Goal: Transaction & Acquisition: Purchase product/service

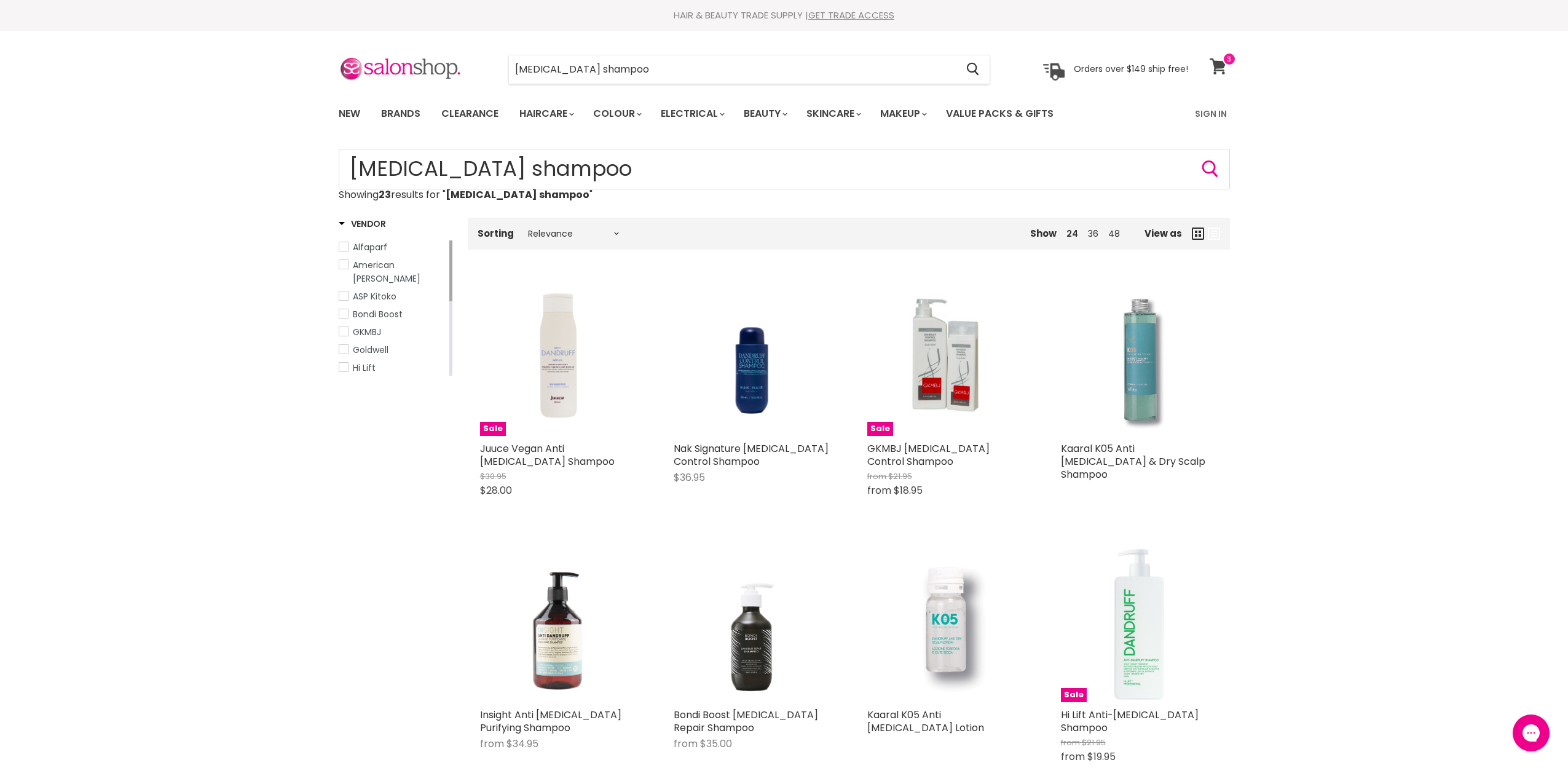
click at [1218, 63] on icon at bounding box center [1218, 66] width 17 height 16
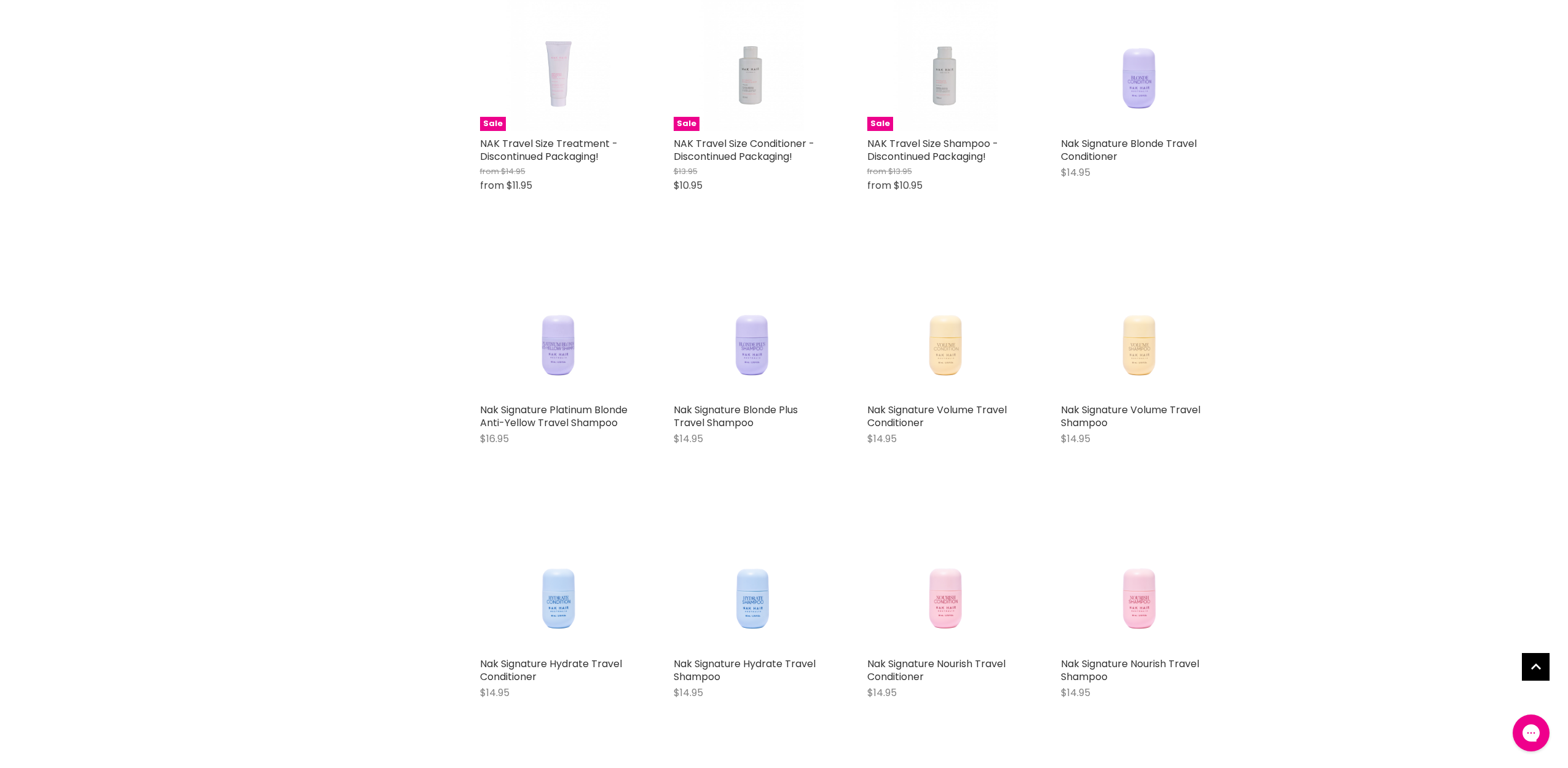
scroll to position [309, 0]
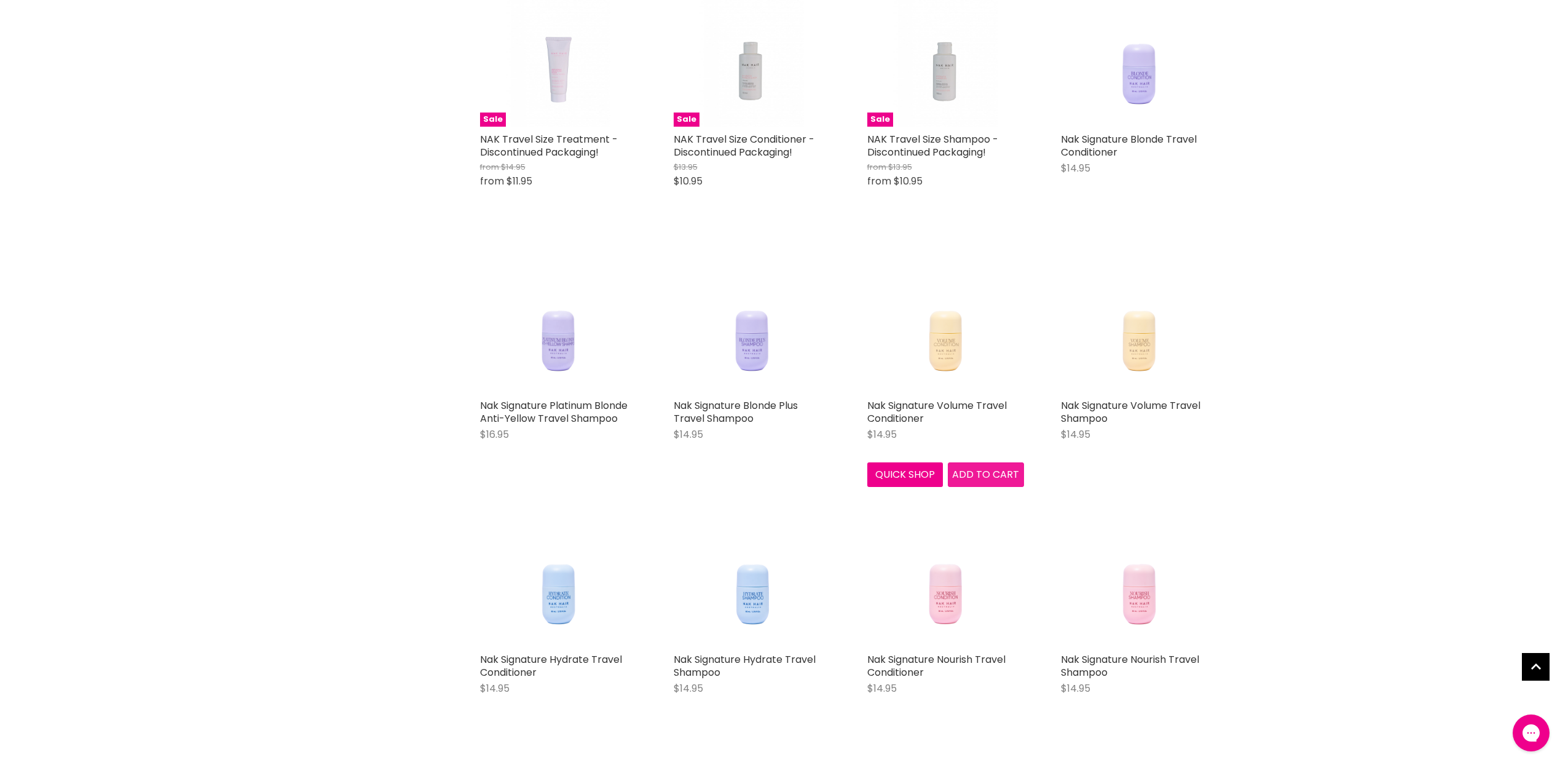
click at [977, 472] on span "Add to cart" at bounding box center [986, 475] width 67 height 14
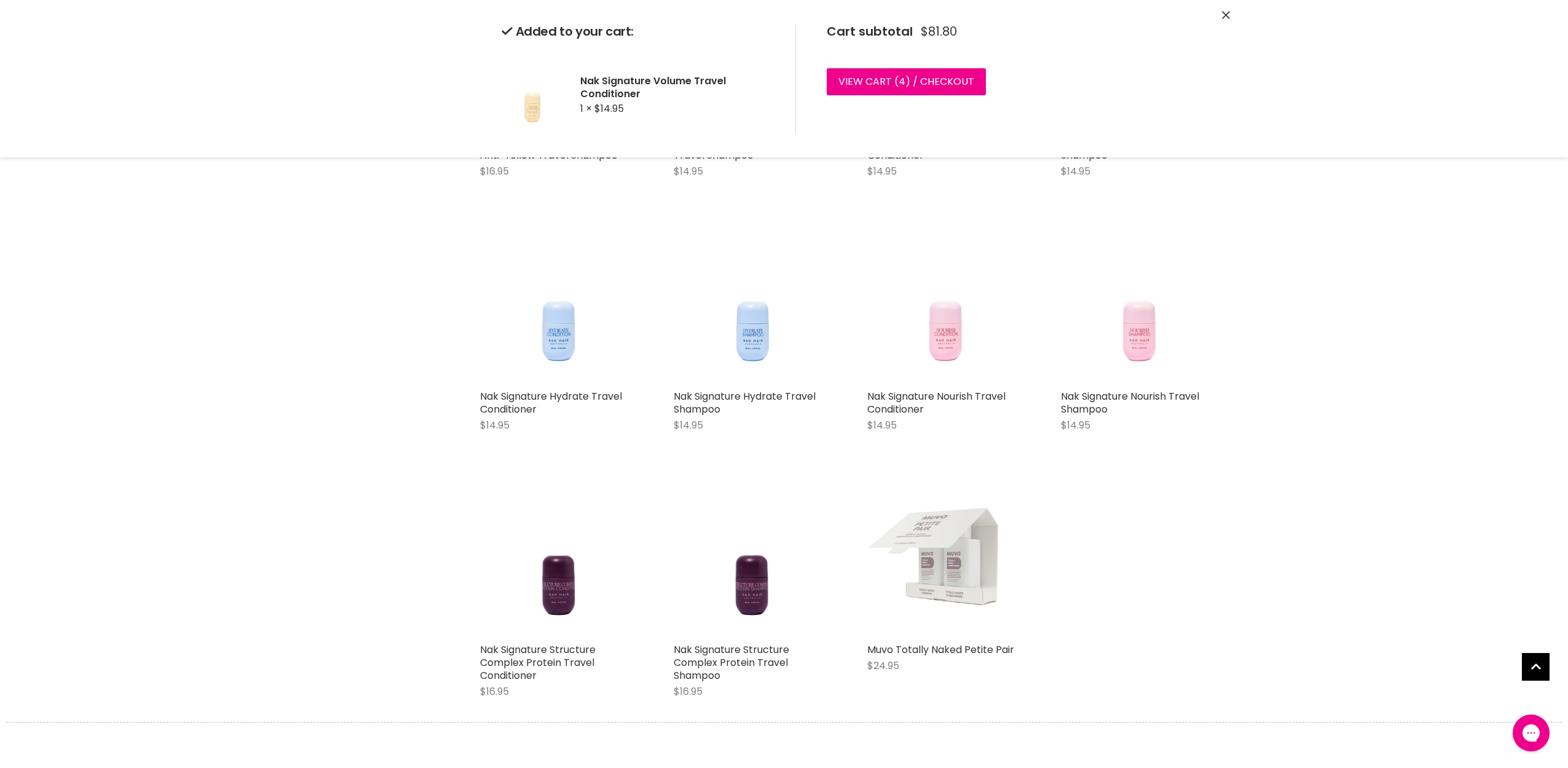
scroll to position [597, 0]
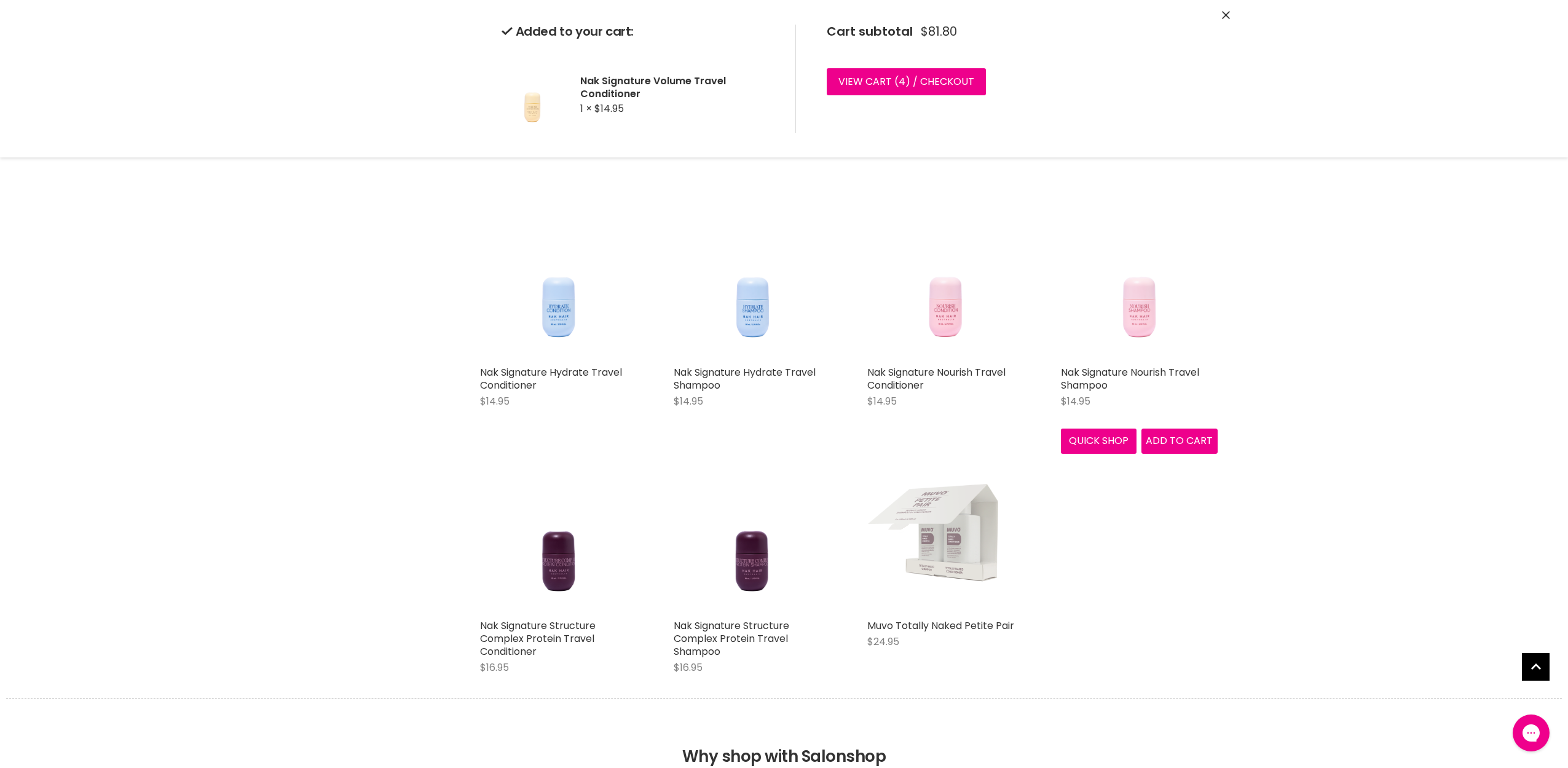
click at [1147, 317] on img "Main content" at bounding box center [1138, 281] width 125 height 157
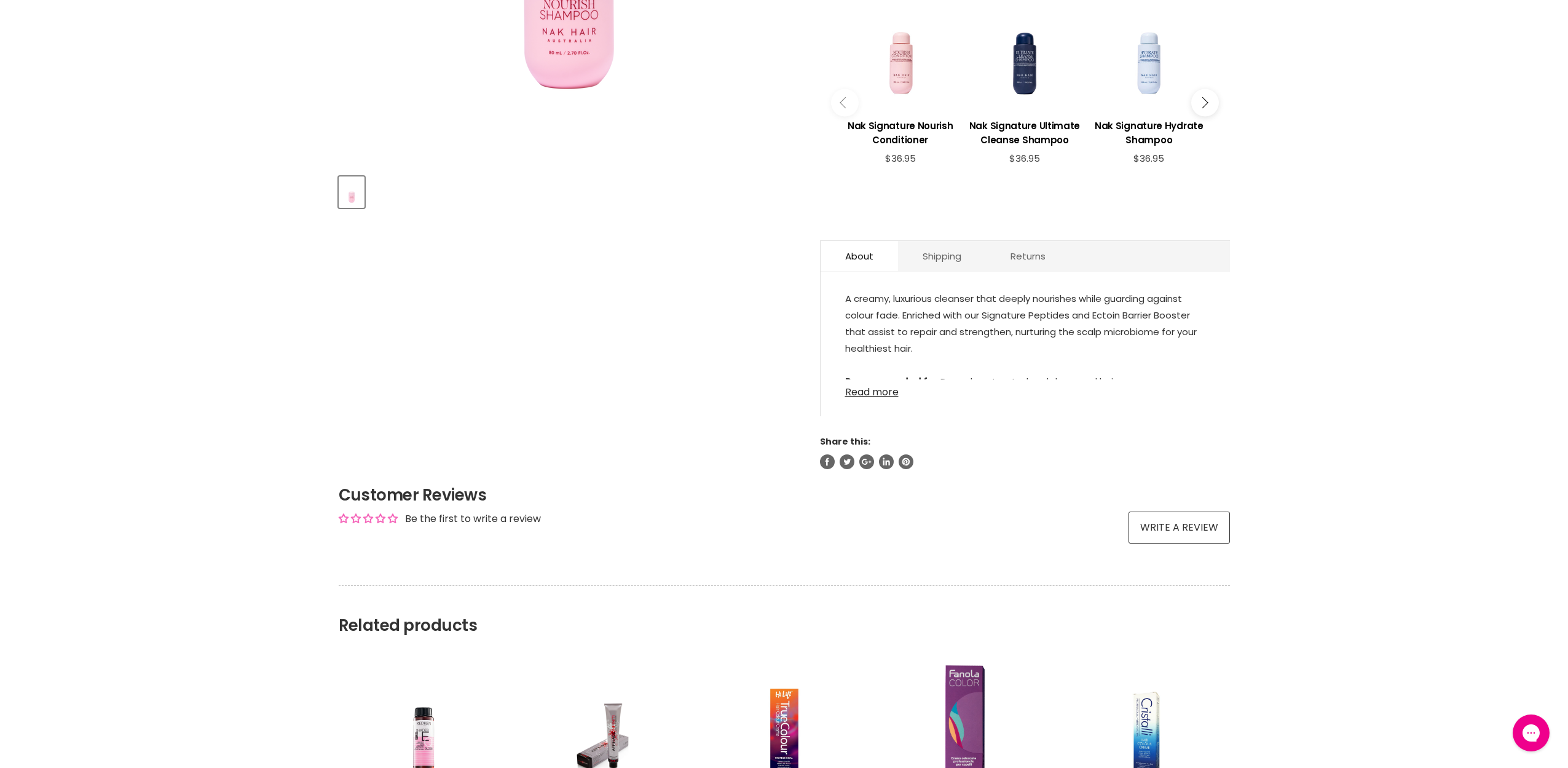
click at [885, 382] on link "Read more" at bounding box center [1025, 388] width 360 height 18
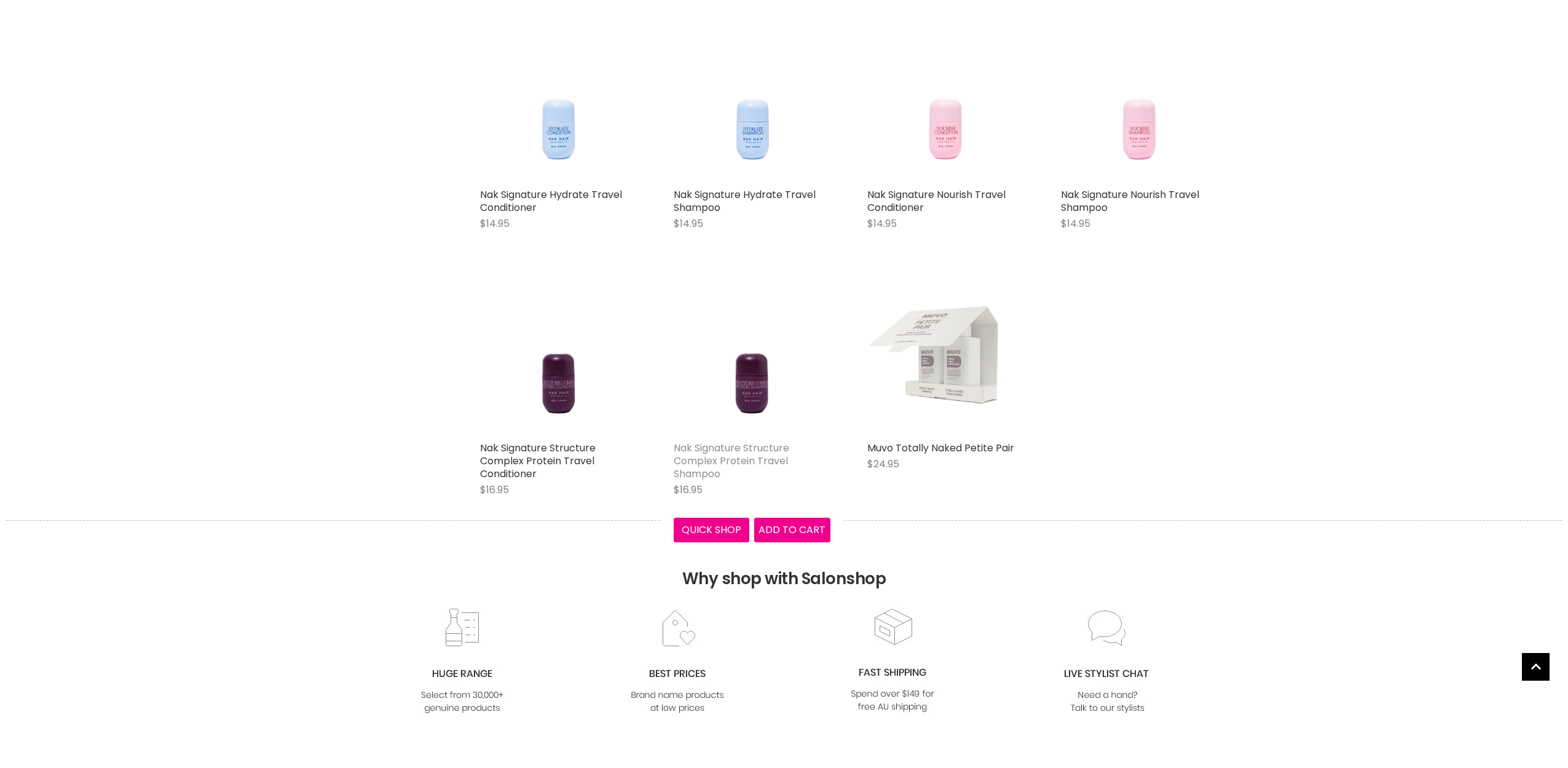
click at [756, 448] on link "Nak Signature Structure Complex Protein Travel Shampoo" at bounding box center [731, 460] width 115 height 40
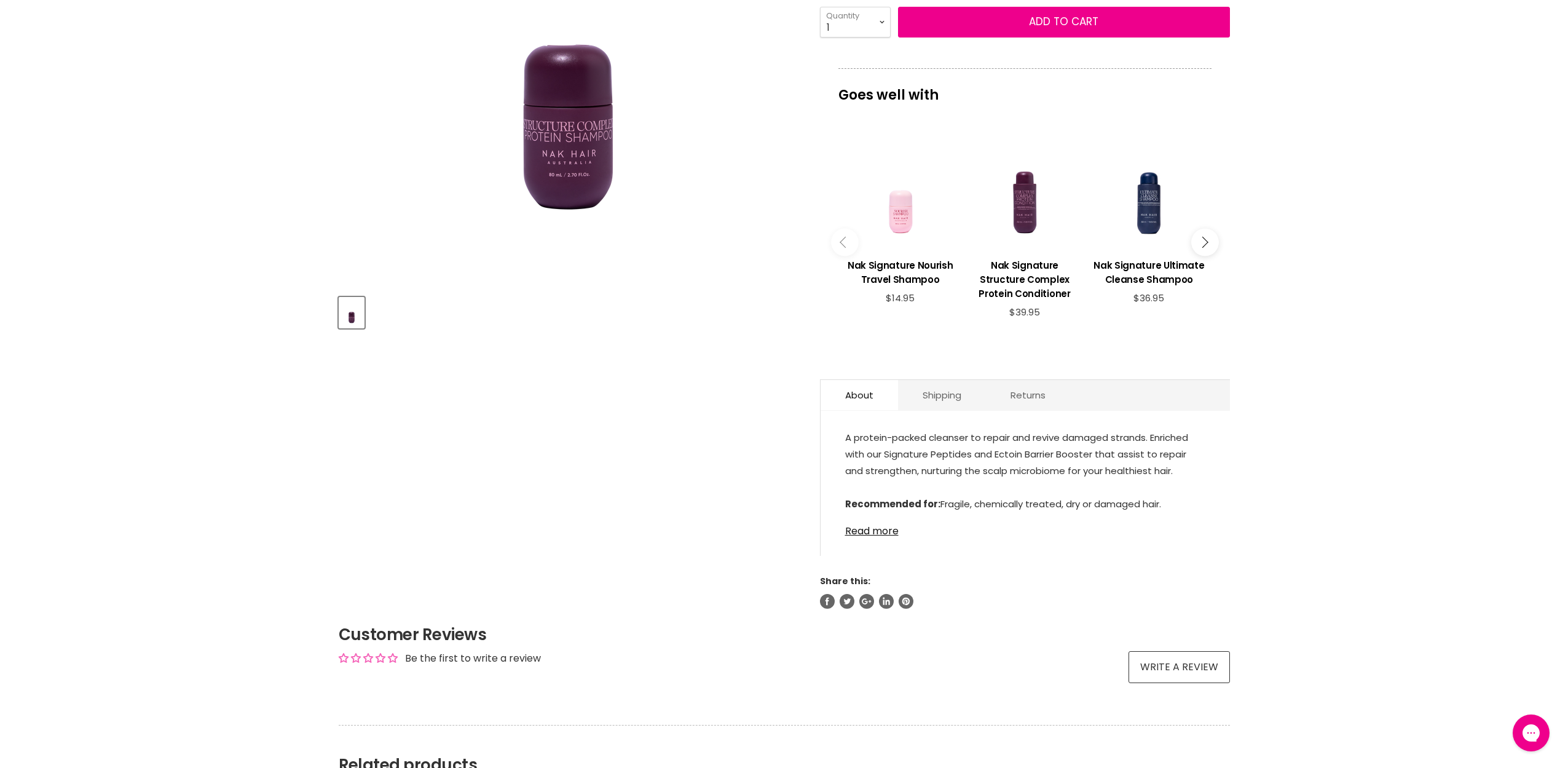
scroll to position [355, 0]
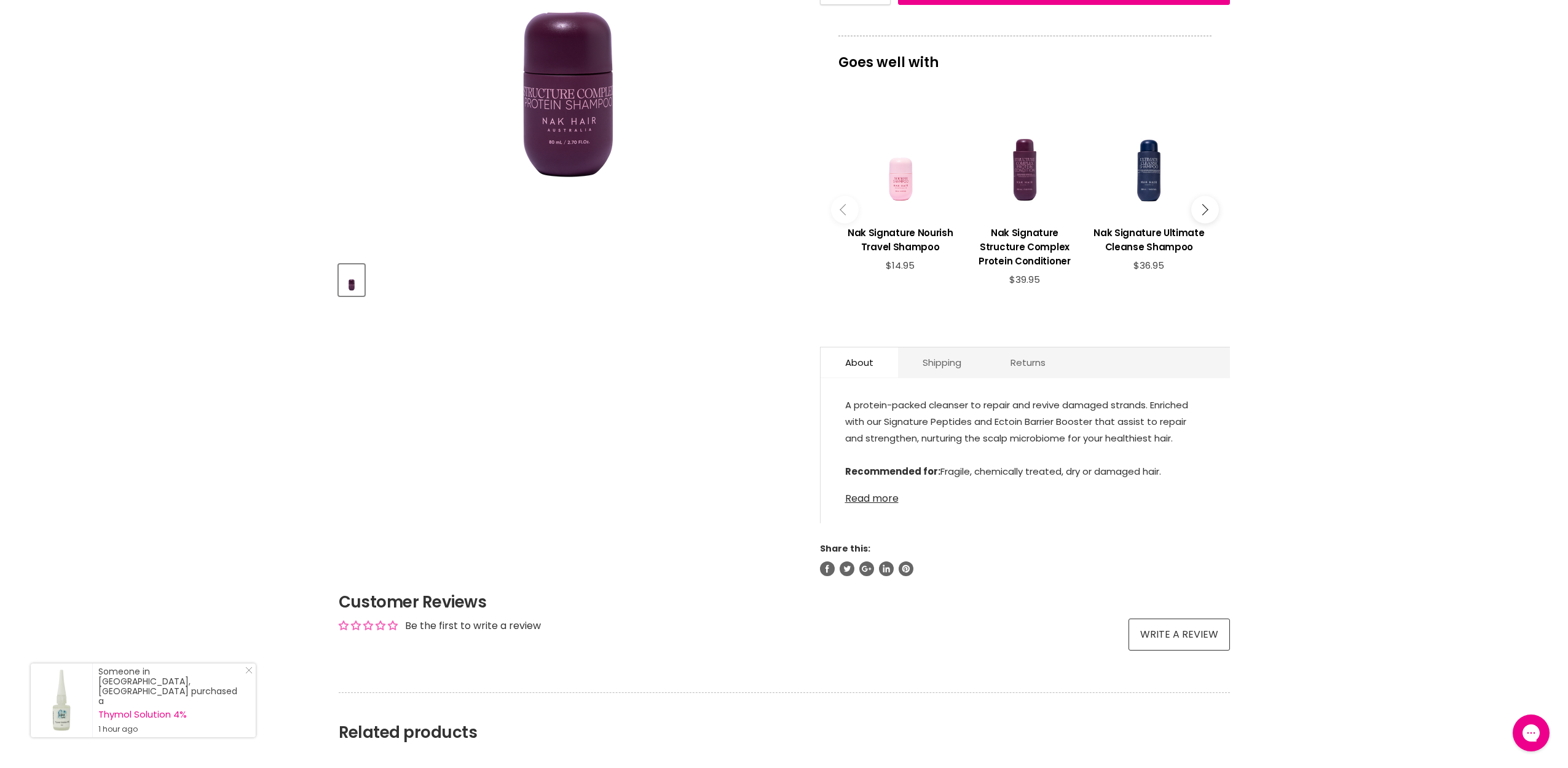
click at [885, 490] on link "Read more" at bounding box center [1025, 495] width 360 height 18
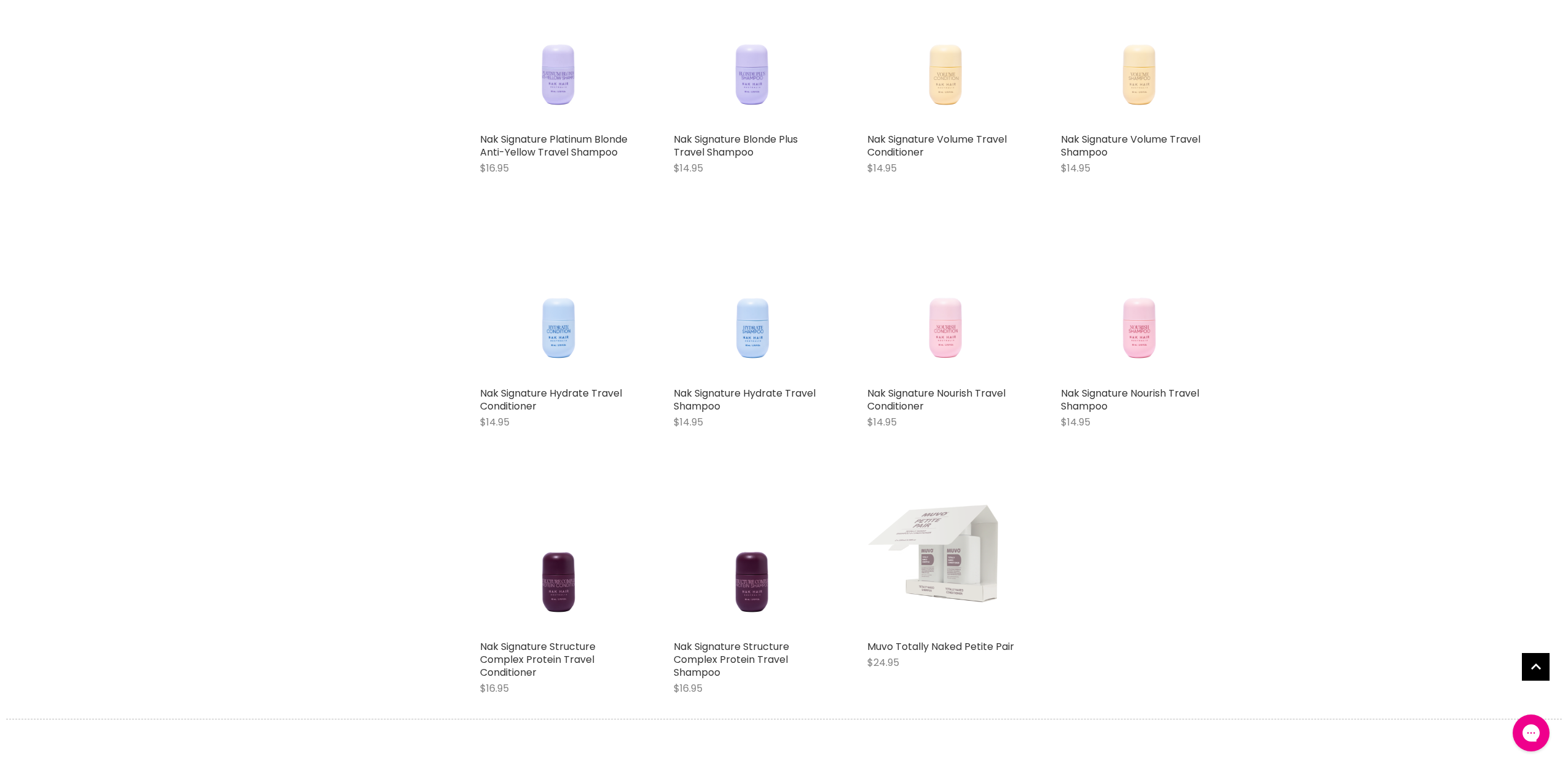
scroll to position [577, 0]
click at [718, 386] on link "Nak Signature Hydrate Travel Shampoo" at bounding box center [745, 398] width 142 height 27
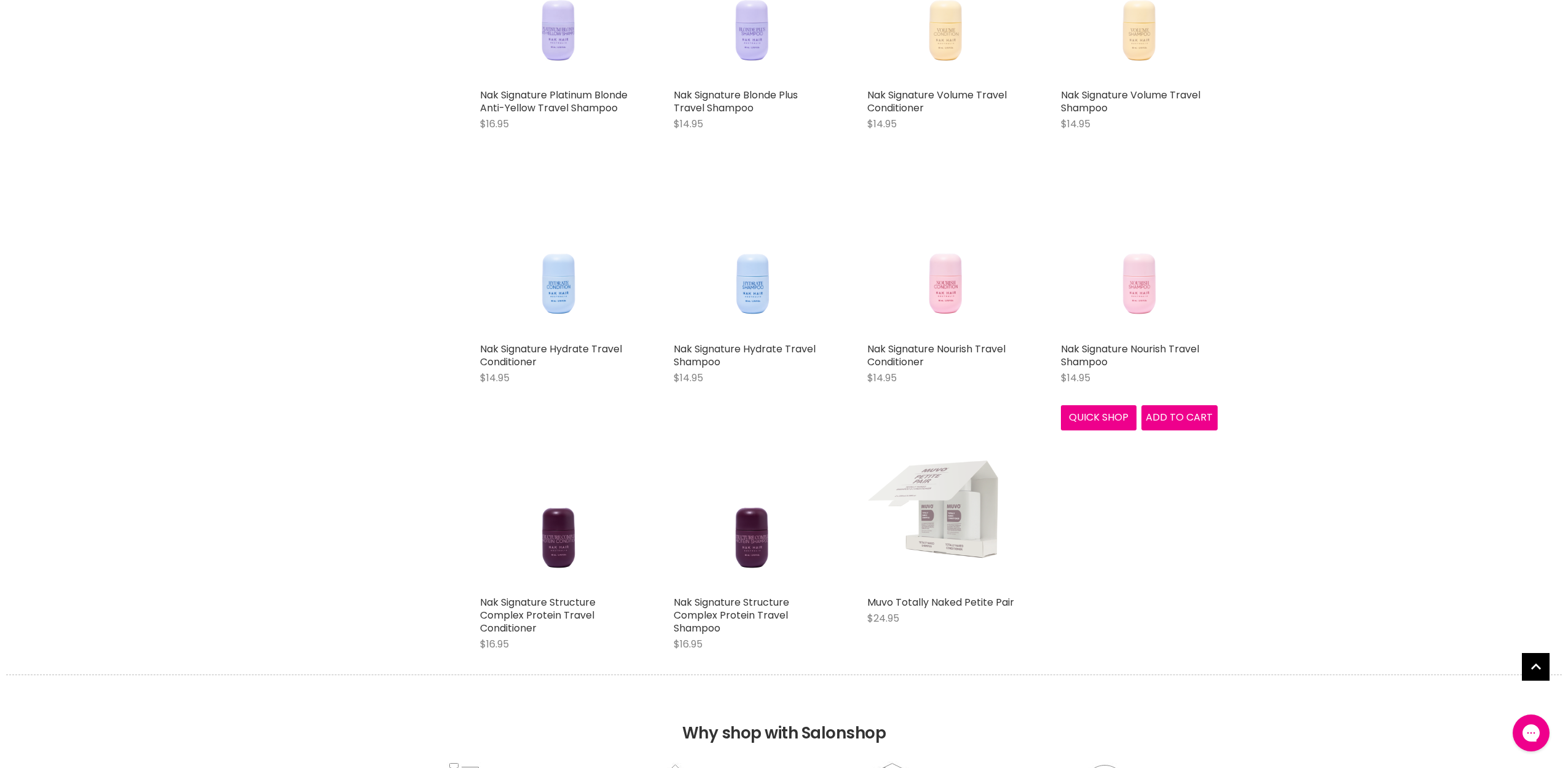
scroll to position [621, 0]
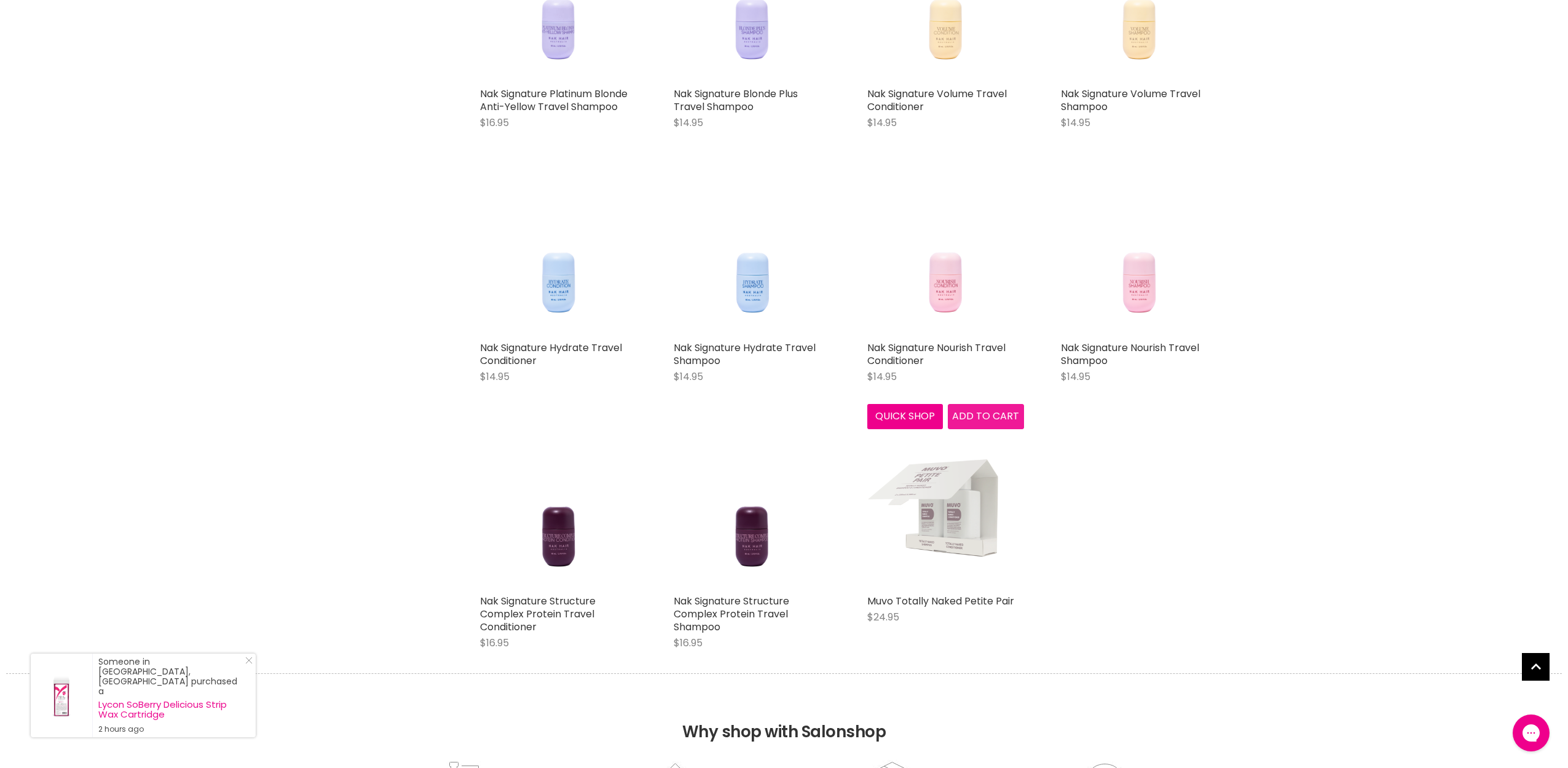
click at [1005, 409] on span "Add to cart" at bounding box center [986, 416] width 67 height 14
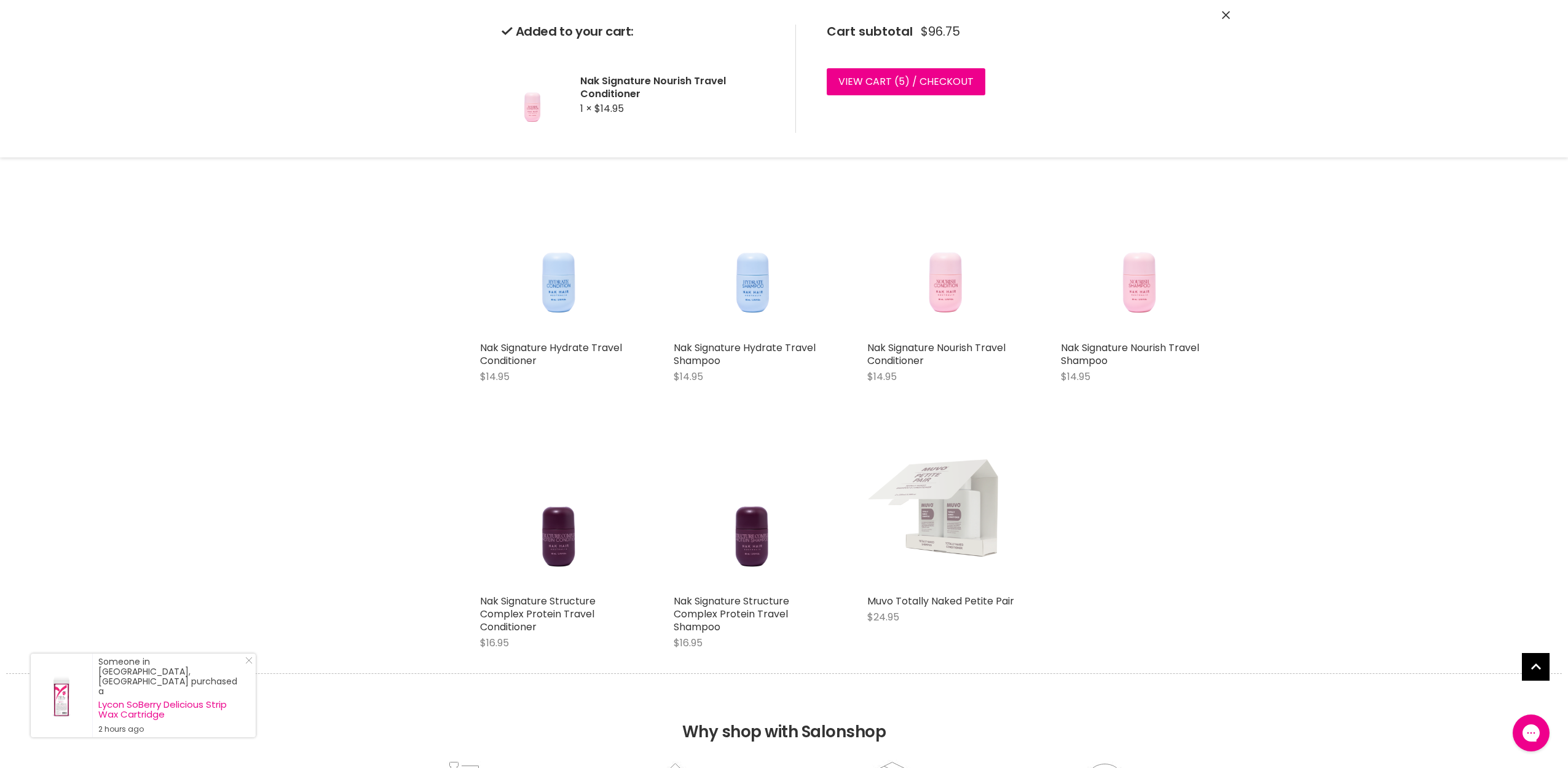
click at [1181, 415] on div "Sale NAK Travel Size Treatment - Discontinued Packaging! from $14.95 from $11.9…" at bounding box center [848, 159] width 762 height 1029
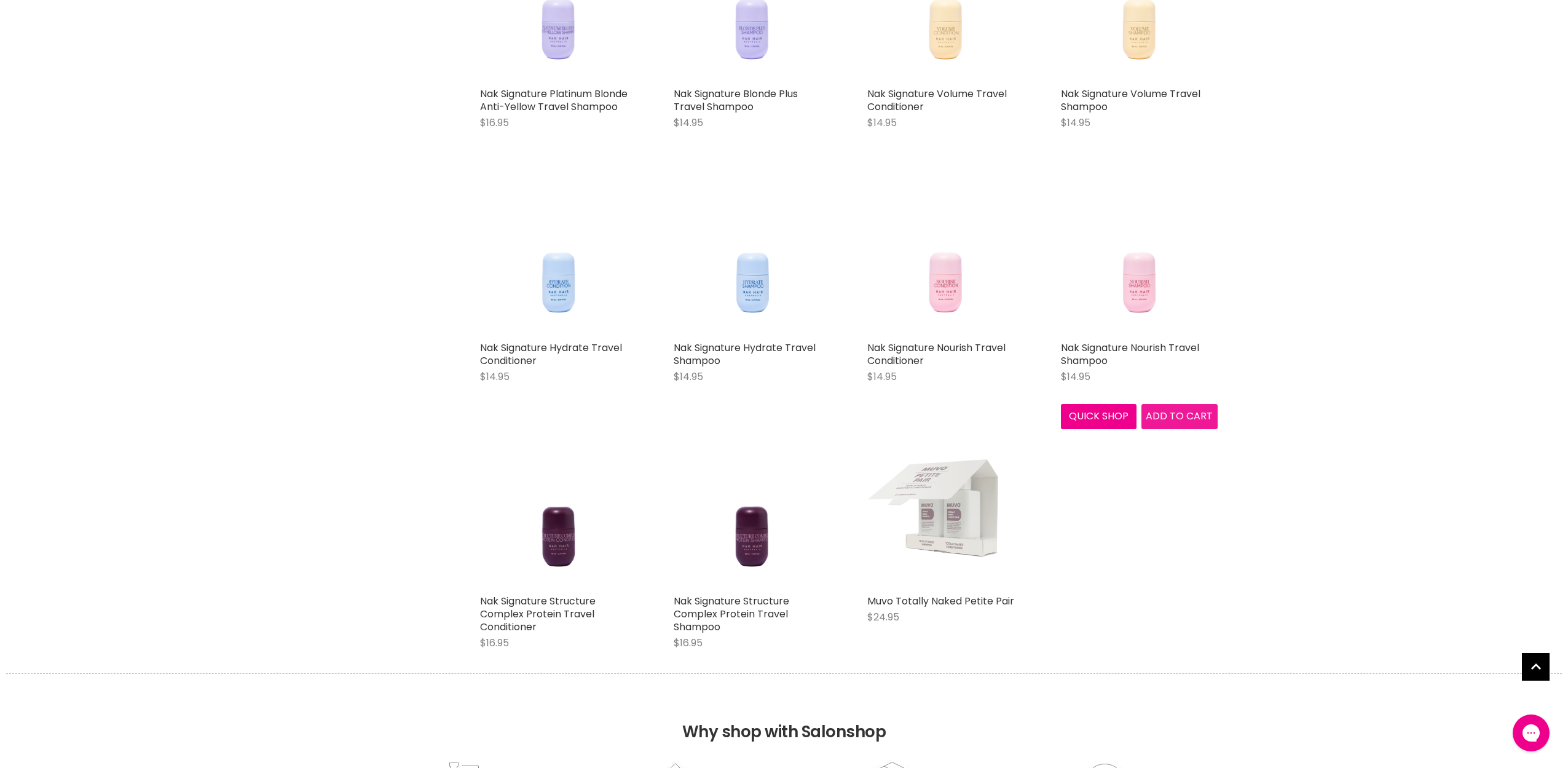
click at [1184, 410] on span "Add to cart" at bounding box center [1179, 416] width 67 height 14
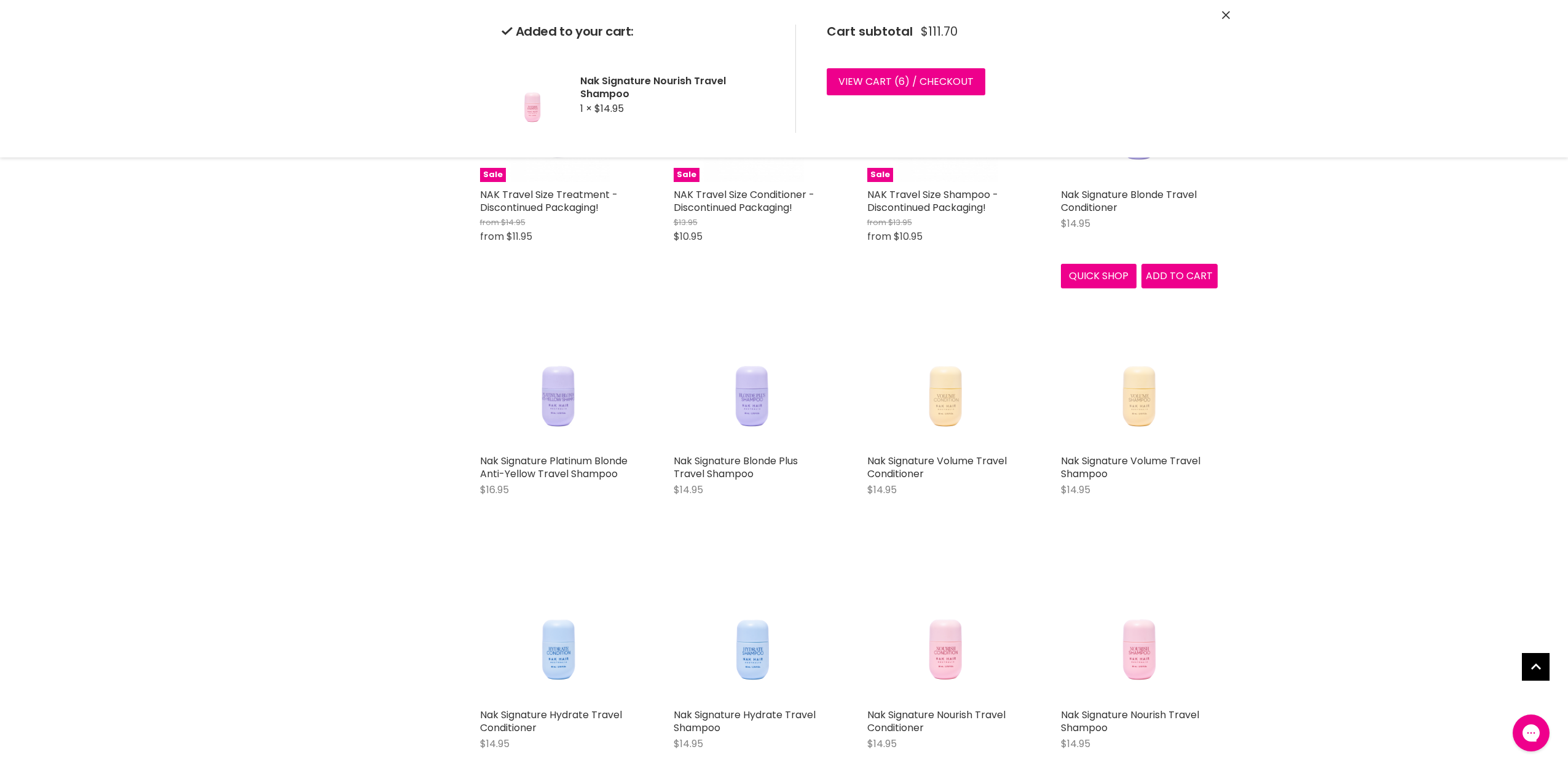
scroll to position [255, 0]
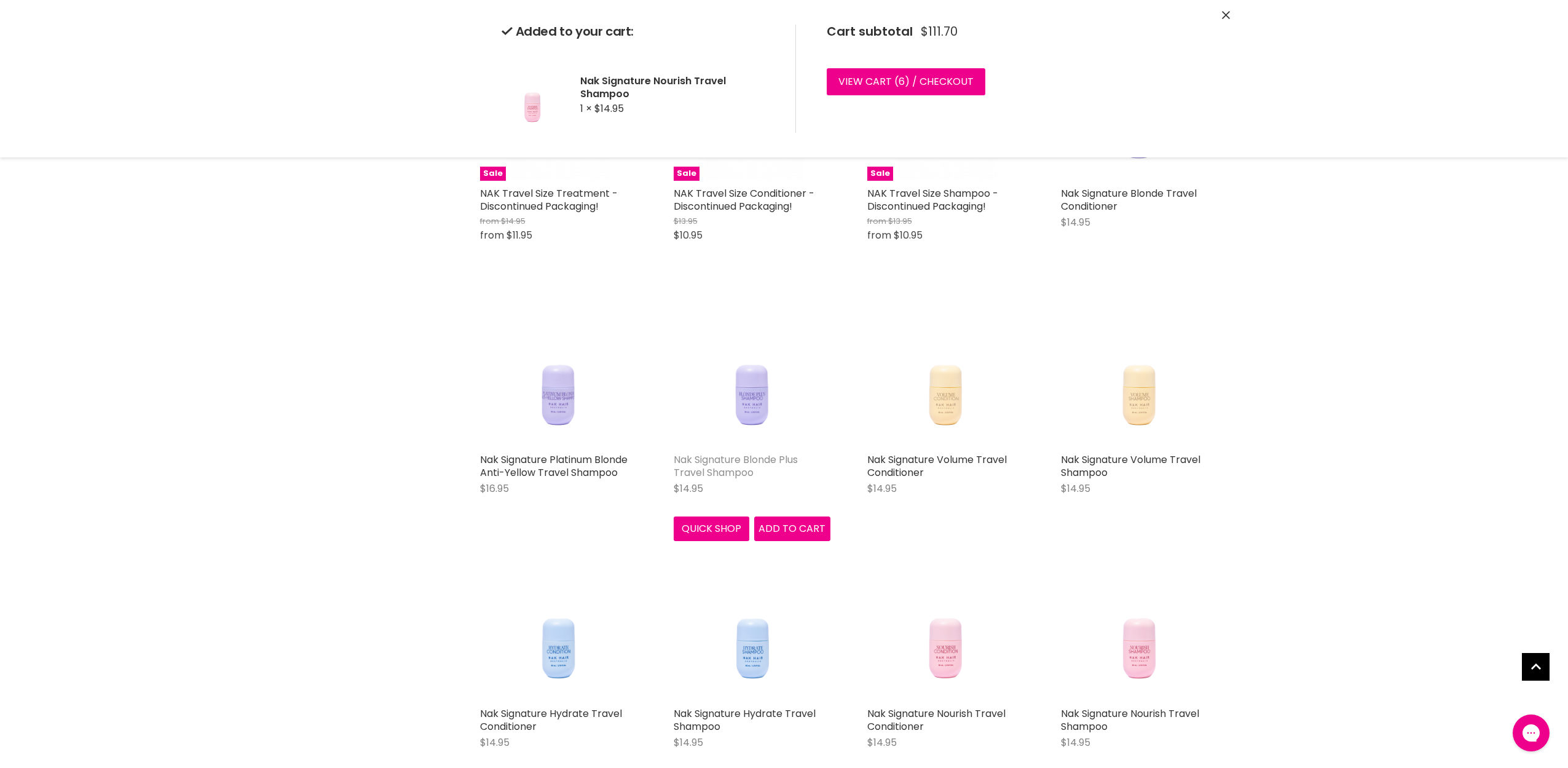
click at [737, 460] on link "Nak Signature Blonde Plus Travel Shampoo" at bounding box center [736, 466] width 124 height 27
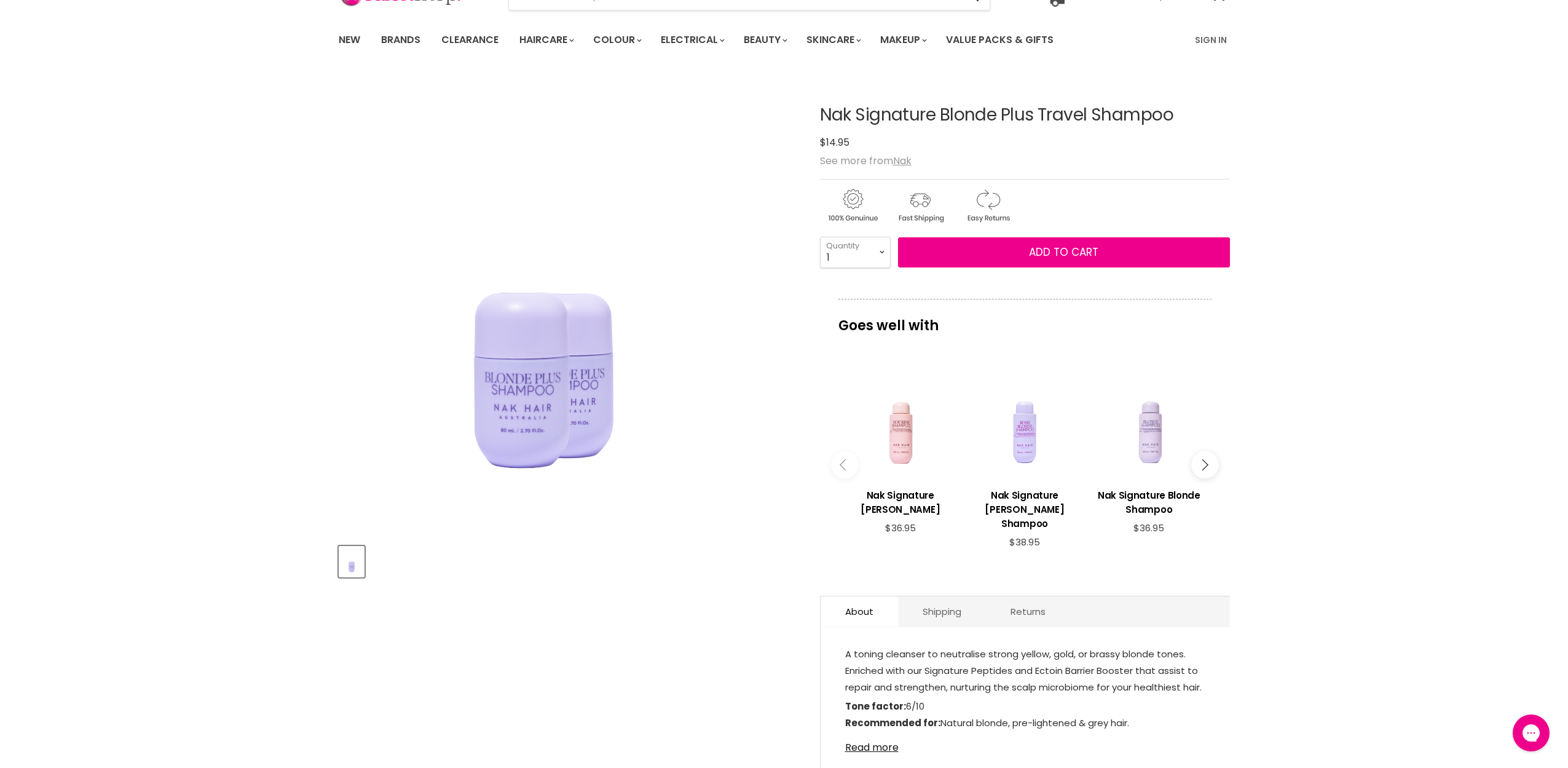
scroll to position [90, 0]
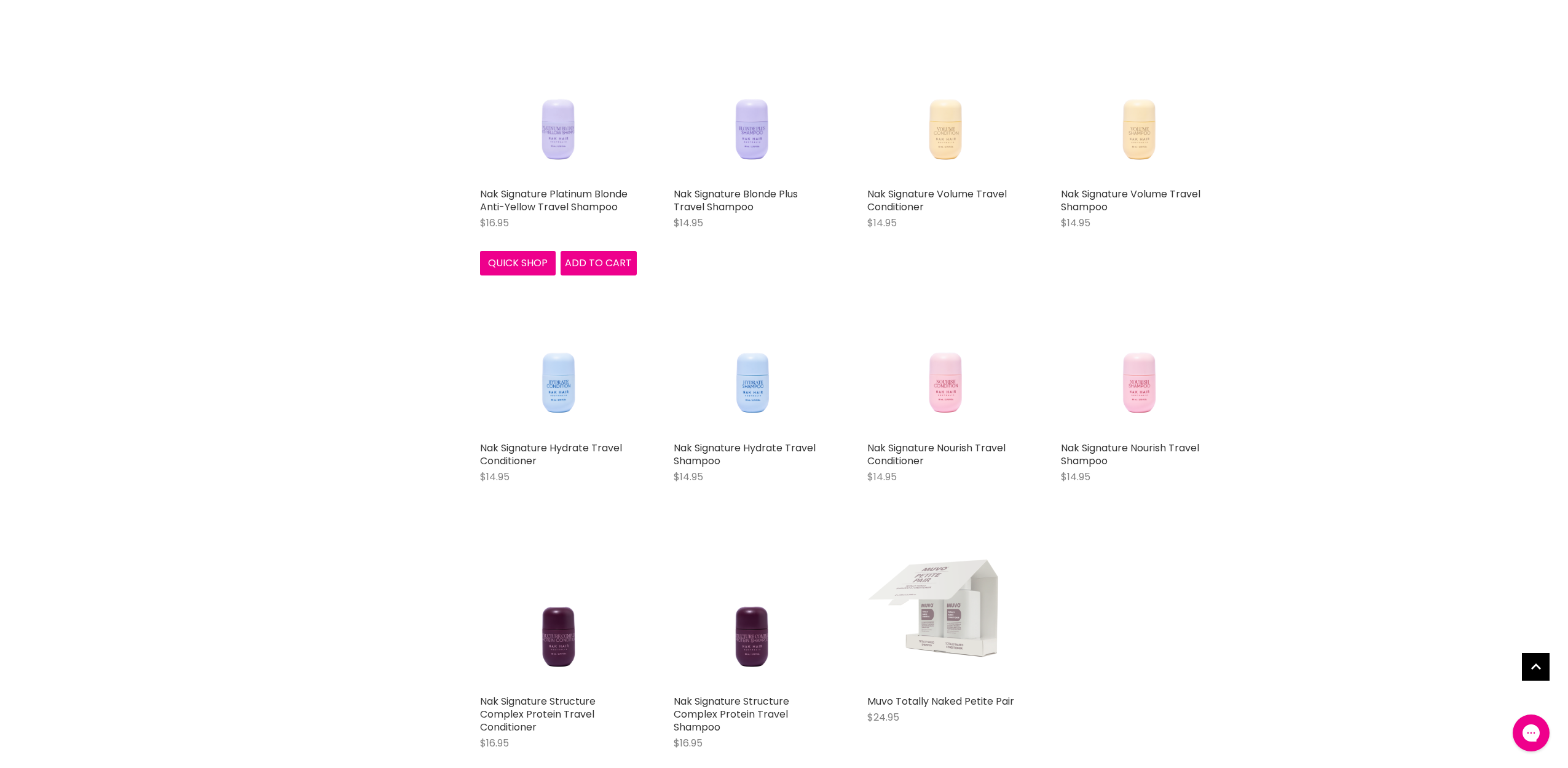
click at [556, 152] on img "Main content" at bounding box center [557, 103] width 125 height 157
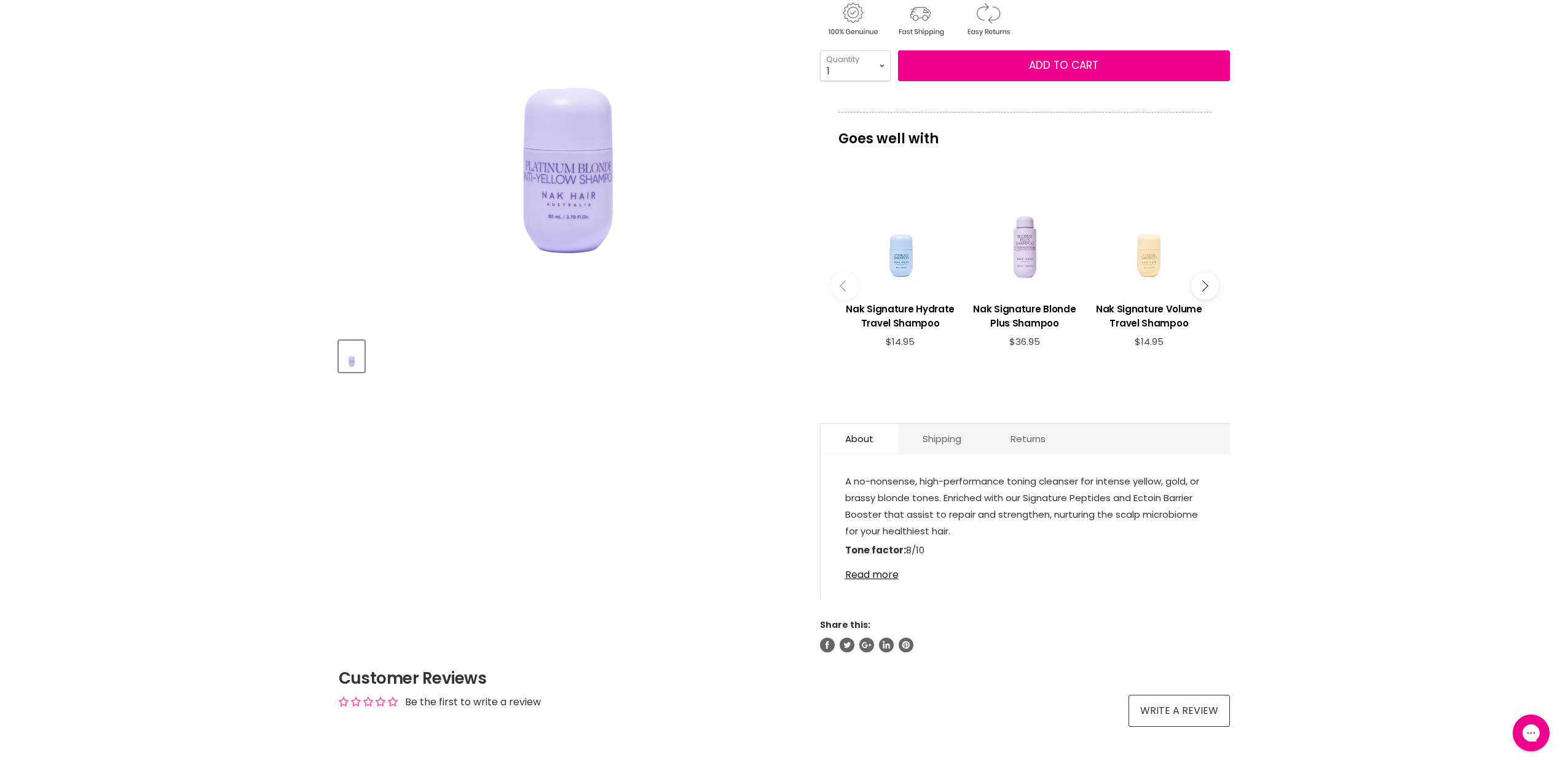
scroll to position [306, 0]
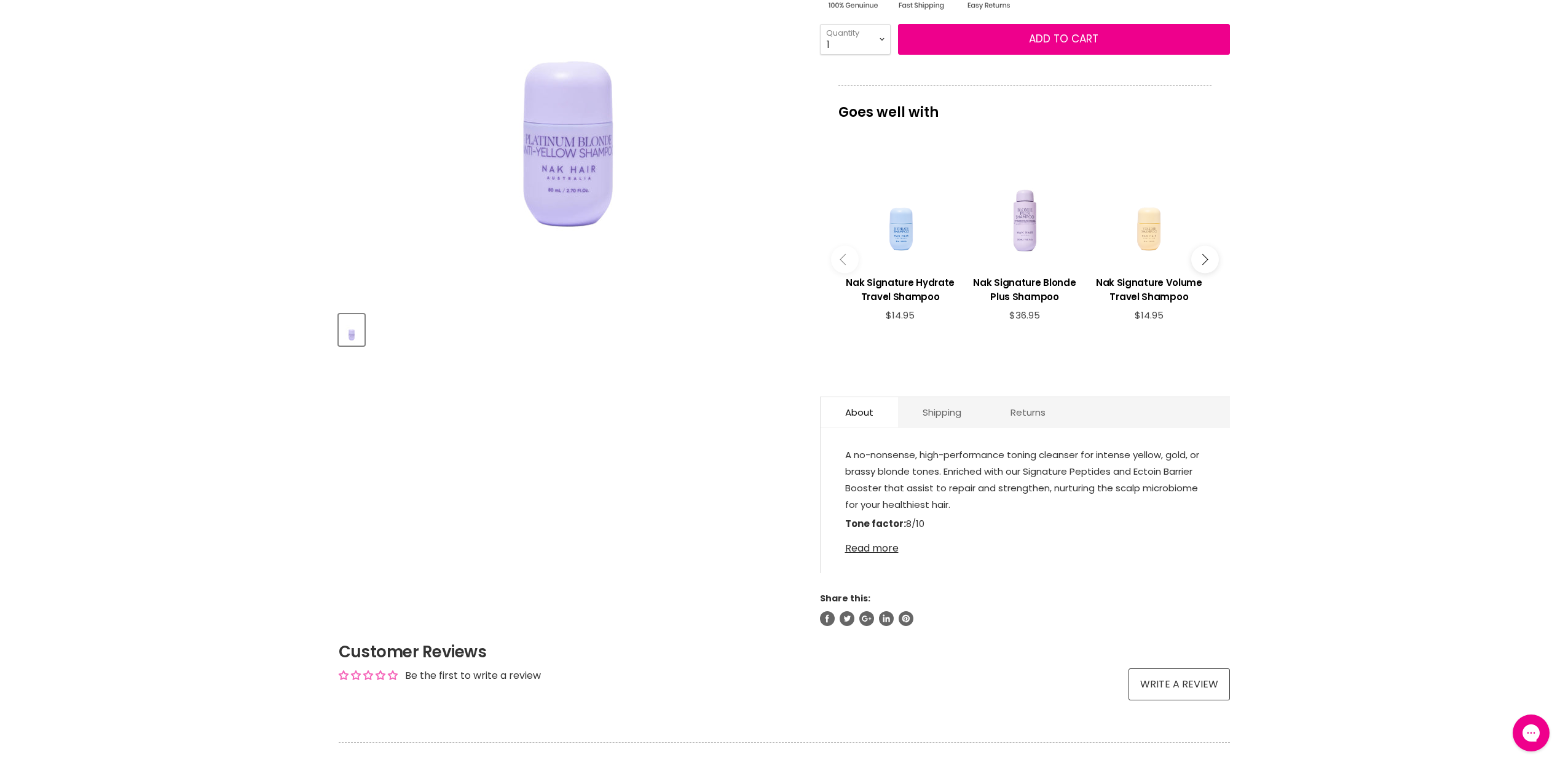
click at [889, 537] on link "Read more" at bounding box center [1025, 544] width 360 height 18
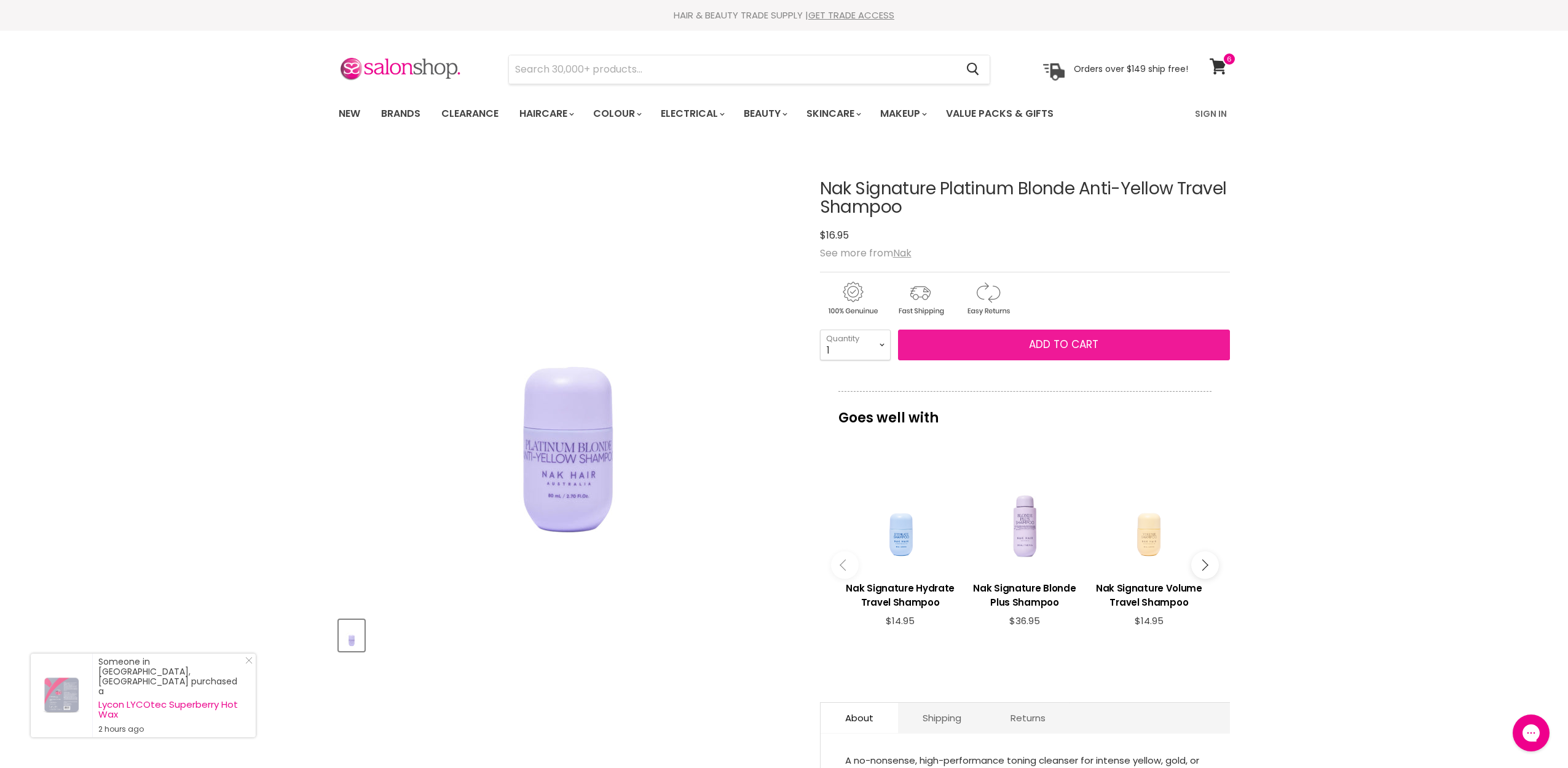
scroll to position [0, 0]
click at [1041, 340] on span "Add to cart" at bounding box center [1063, 344] width 69 height 15
click at [1087, 347] on span "Add to cart" at bounding box center [1063, 344] width 69 height 15
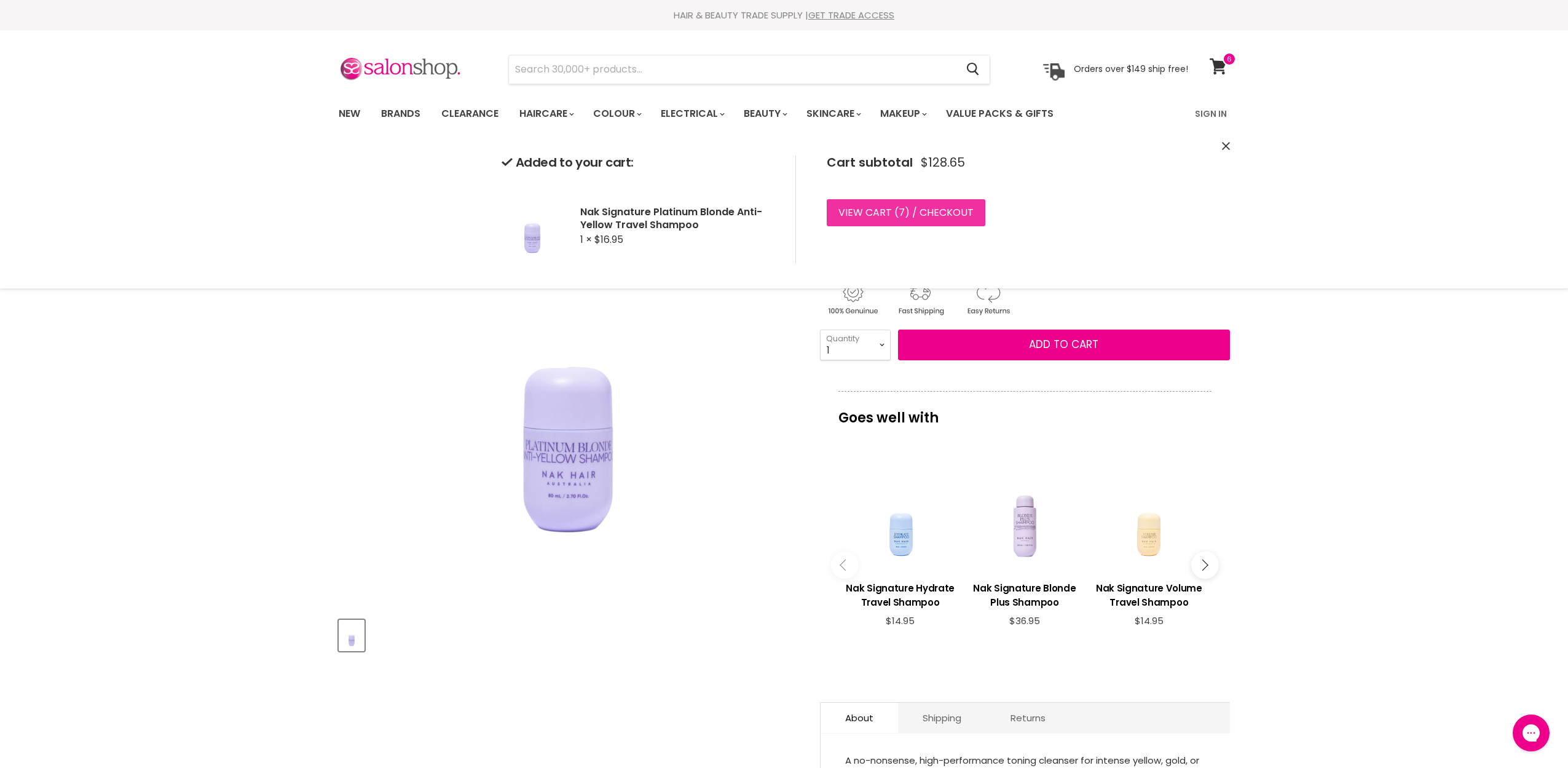
click at [951, 220] on link "View cart ( 7 ) / Checkout" at bounding box center [905, 213] width 158 height 27
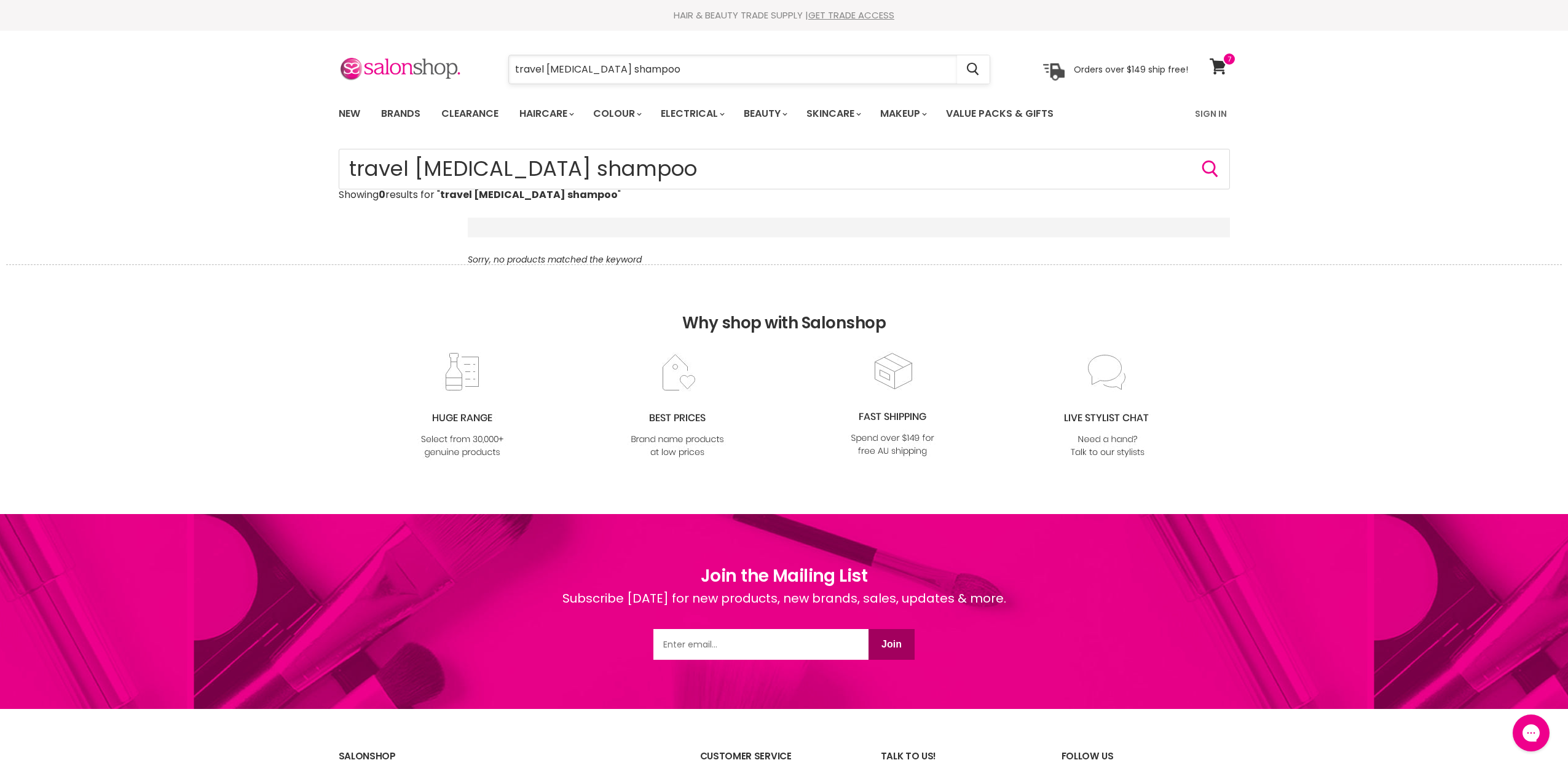
drag, startPoint x: 546, startPoint y: 69, endPoint x: 510, endPoint y: 69, distance: 36.0
click at [510, 69] on input "travel [MEDICAL_DATA] shampoo" at bounding box center [733, 69] width 448 height 29
drag, startPoint x: 640, startPoint y: 69, endPoint x: 553, endPoint y: 61, distance: 87.4
click at [547, 65] on input "travel dandruff shampoo" at bounding box center [733, 69] width 448 height 29
type input "travel shampoo"
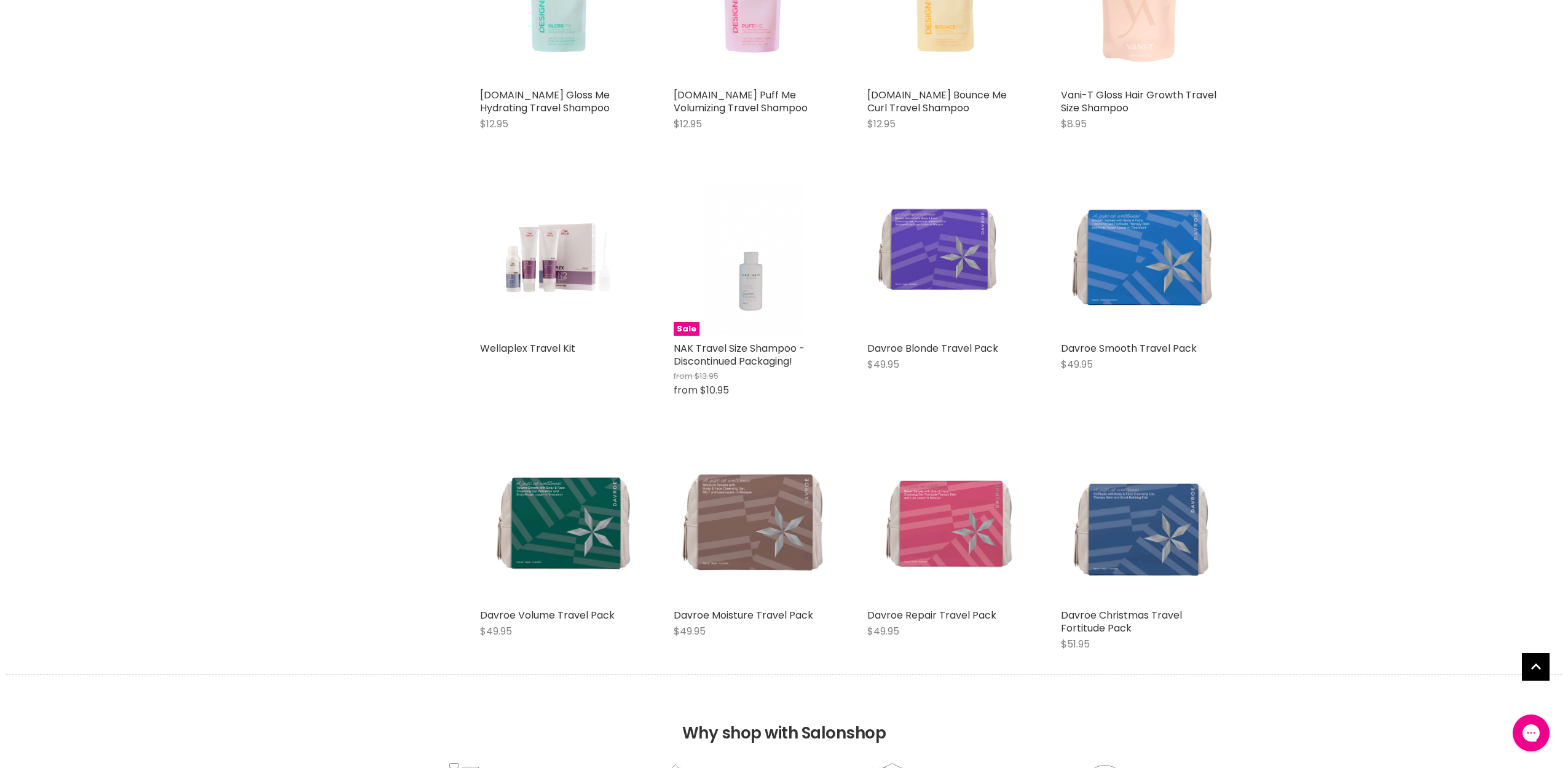
scroll to position [1128, 0]
click at [576, 280] on img "Main content" at bounding box center [557, 257] width 104 height 157
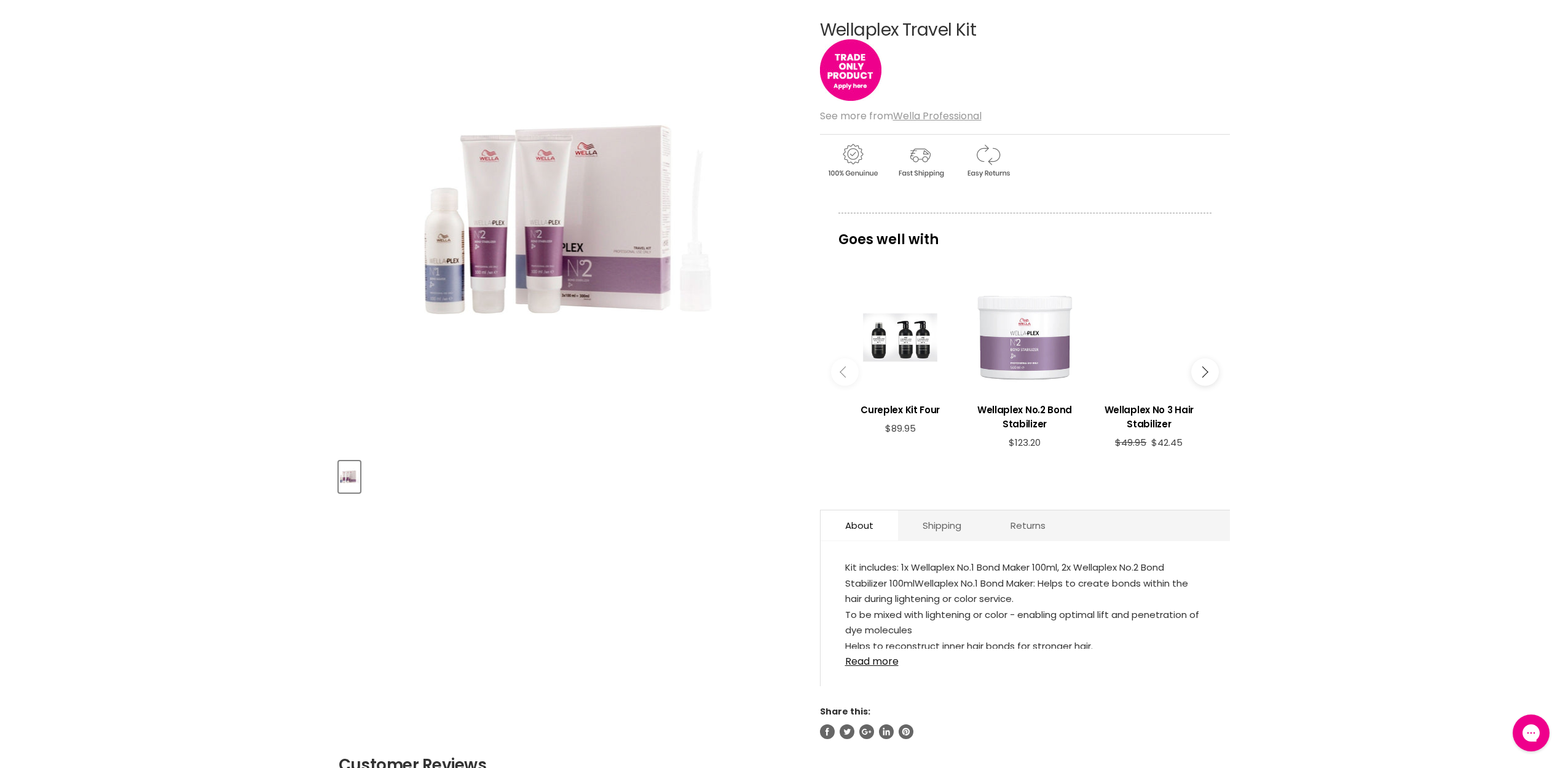
scroll to position [244, 0]
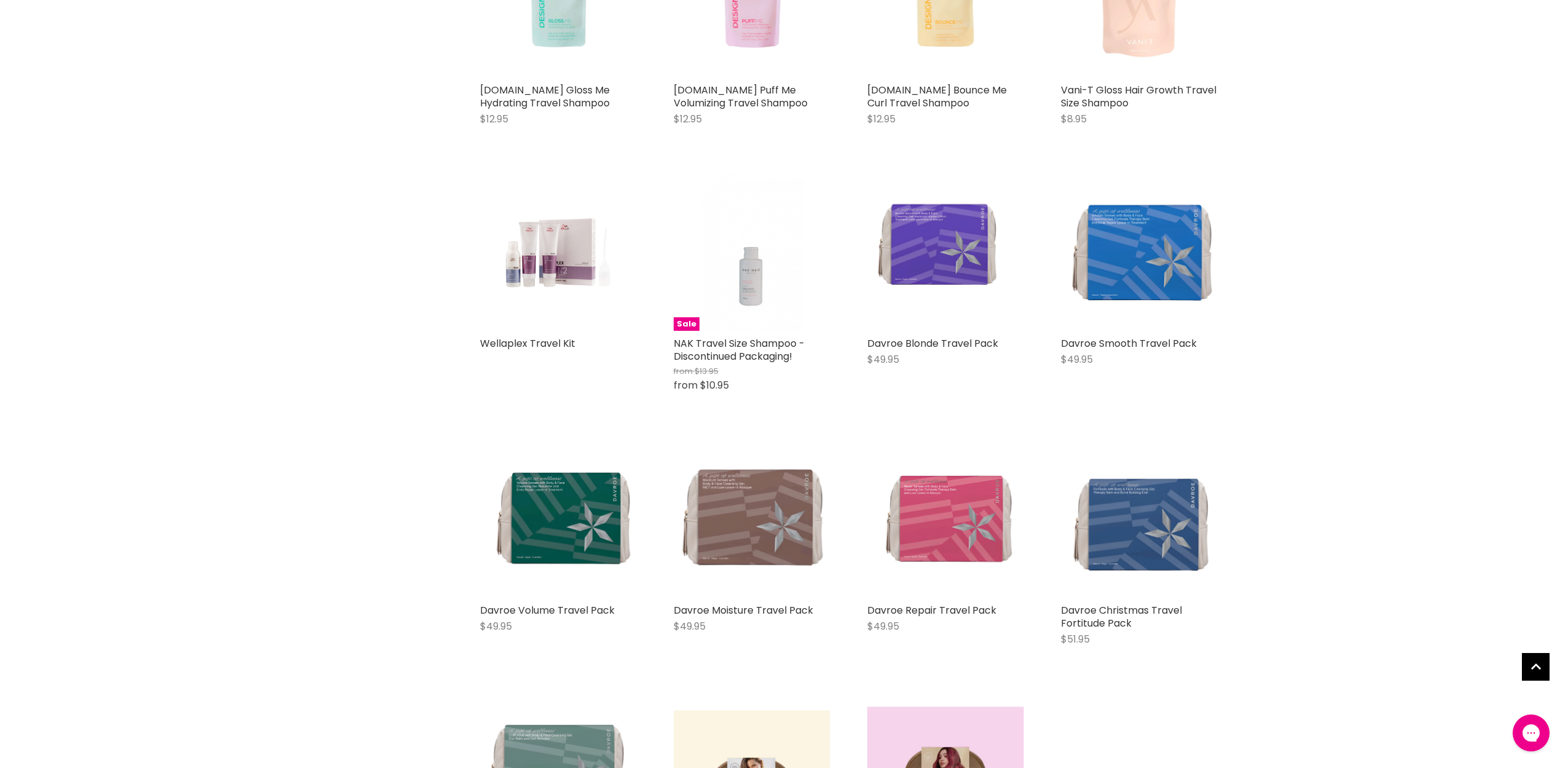
scroll to position [1129, 0]
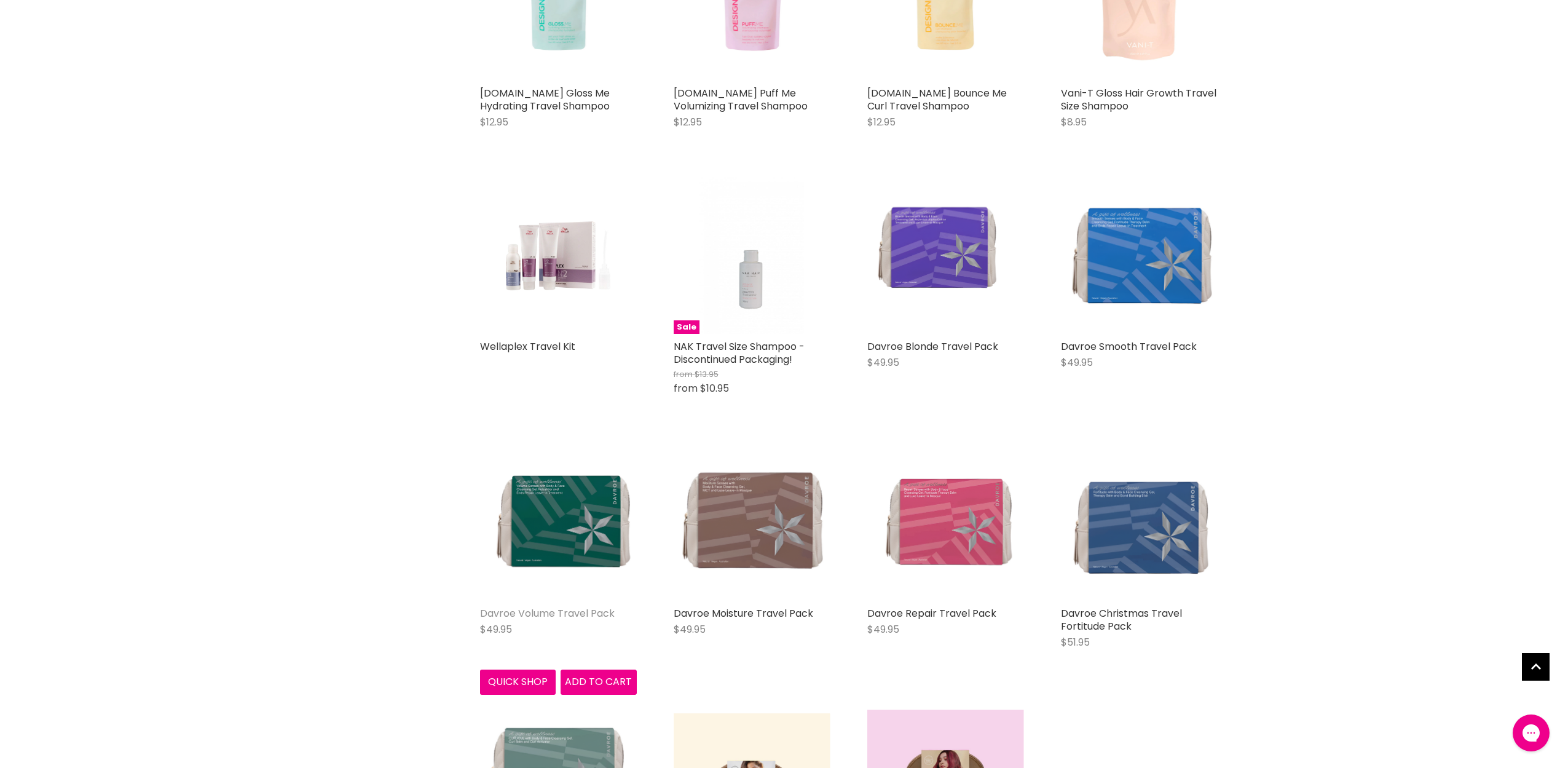
click at [564, 606] on link "Davroe Volume Travel Pack" at bounding box center [547, 613] width 135 height 14
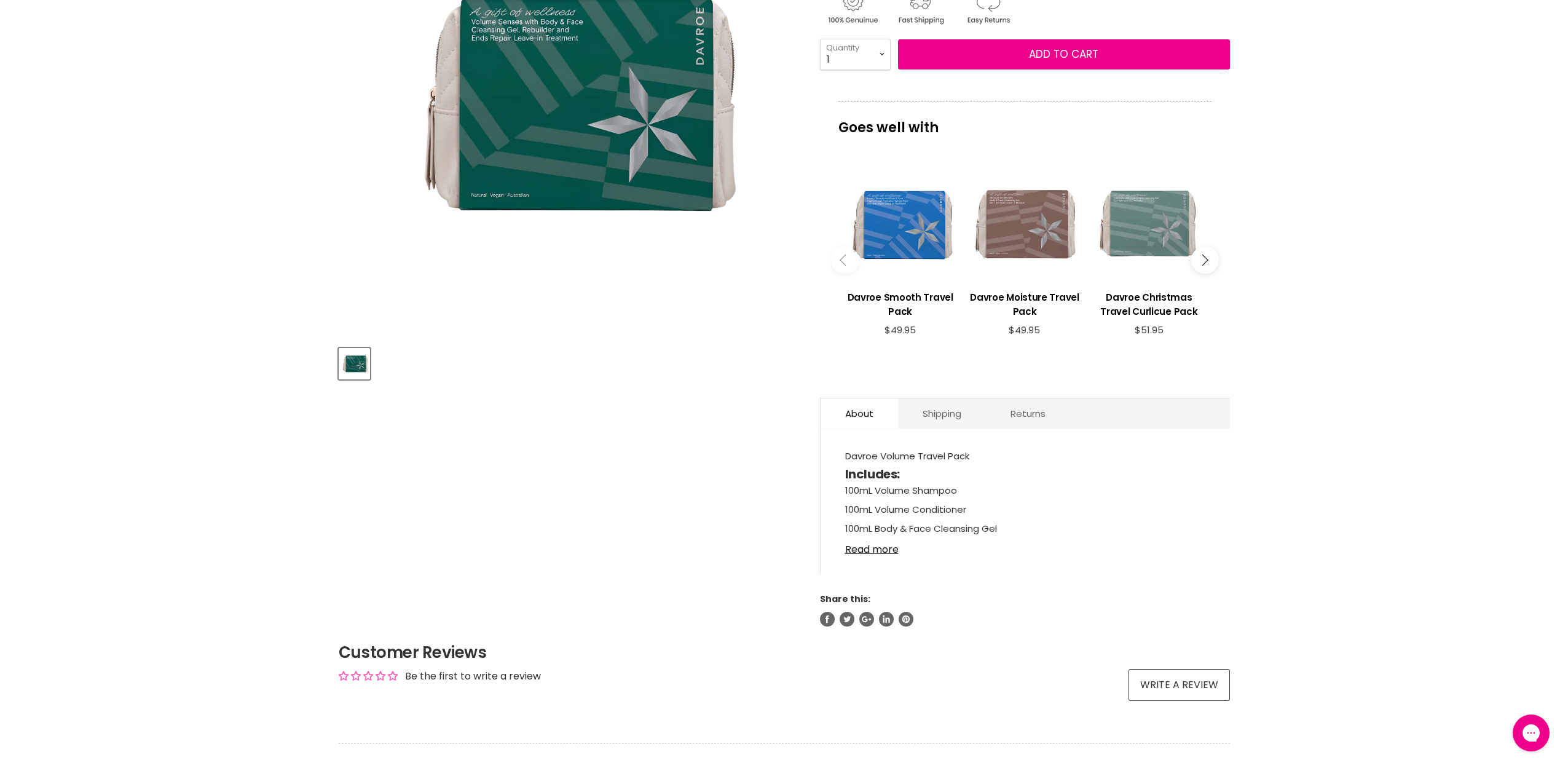
scroll to position [272, 0]
click at [884, 551] on link "Read more" at bounding box center [1025, 545] width 360 height 18
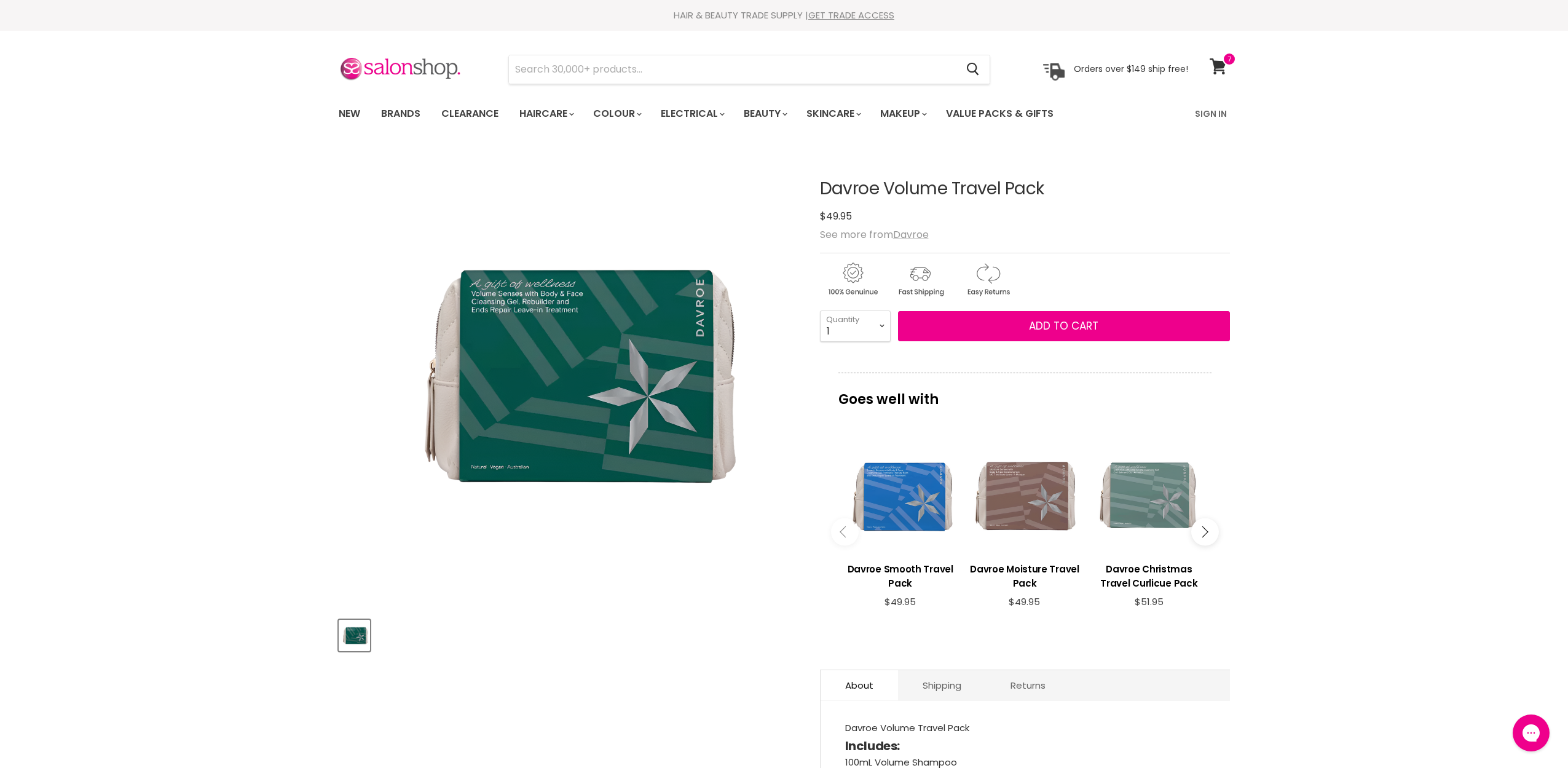
scroll to position [0, 0]
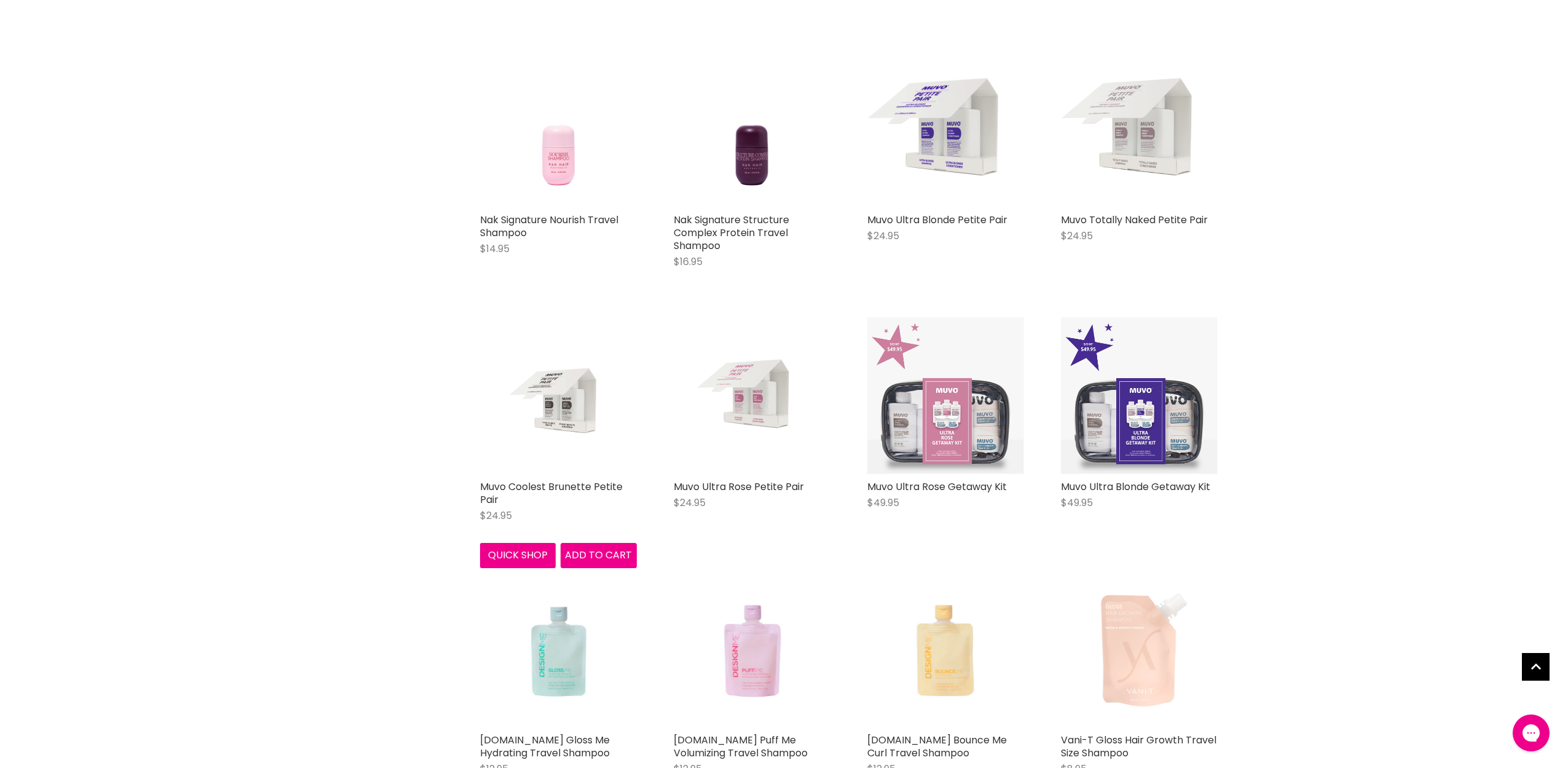
scroll to position [478, 0]
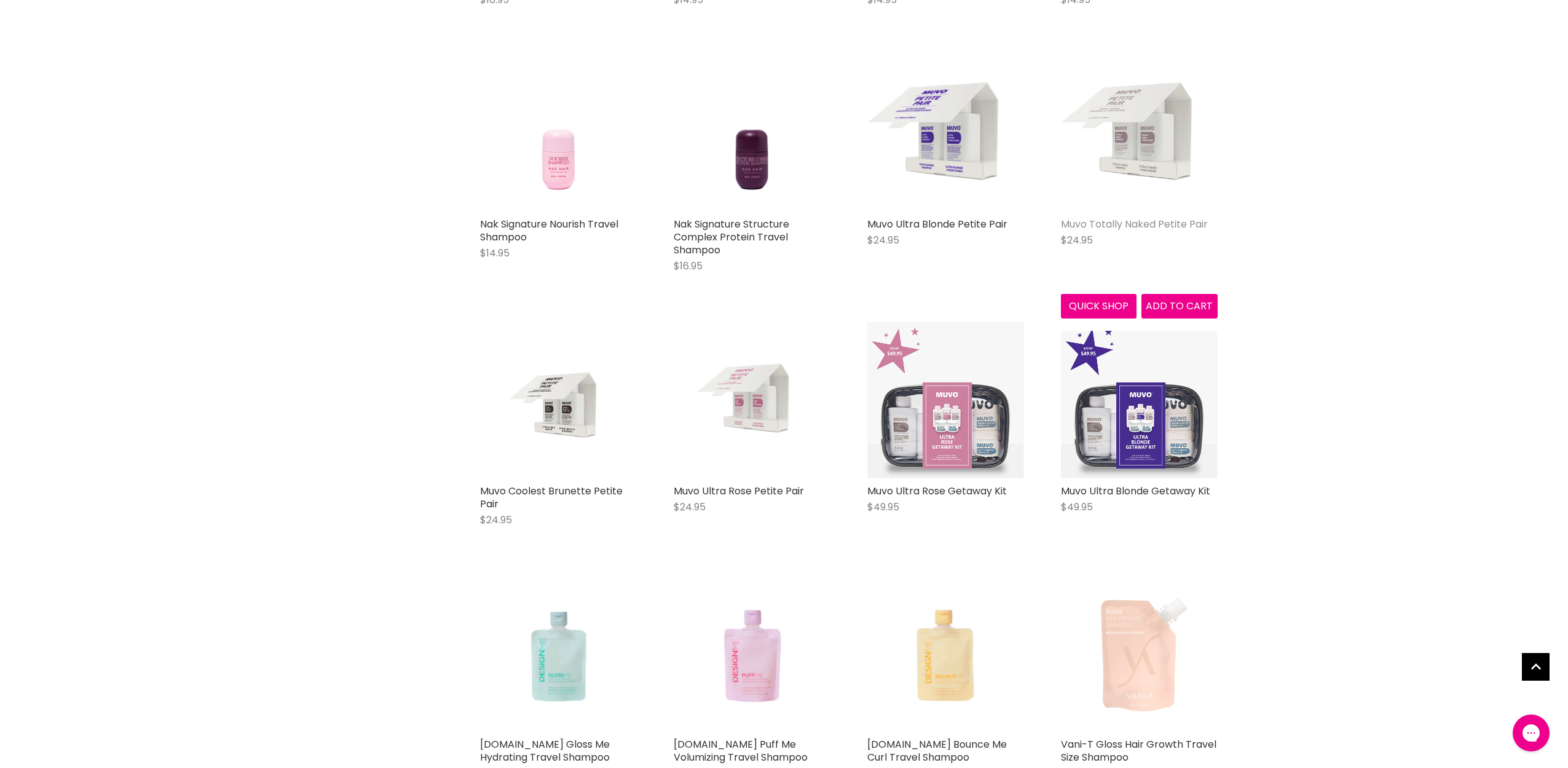
click at [1111, 225] on link "Muvo Totally Naked Petite Pair" at bounding box center [1134, 224] width 147 height 14
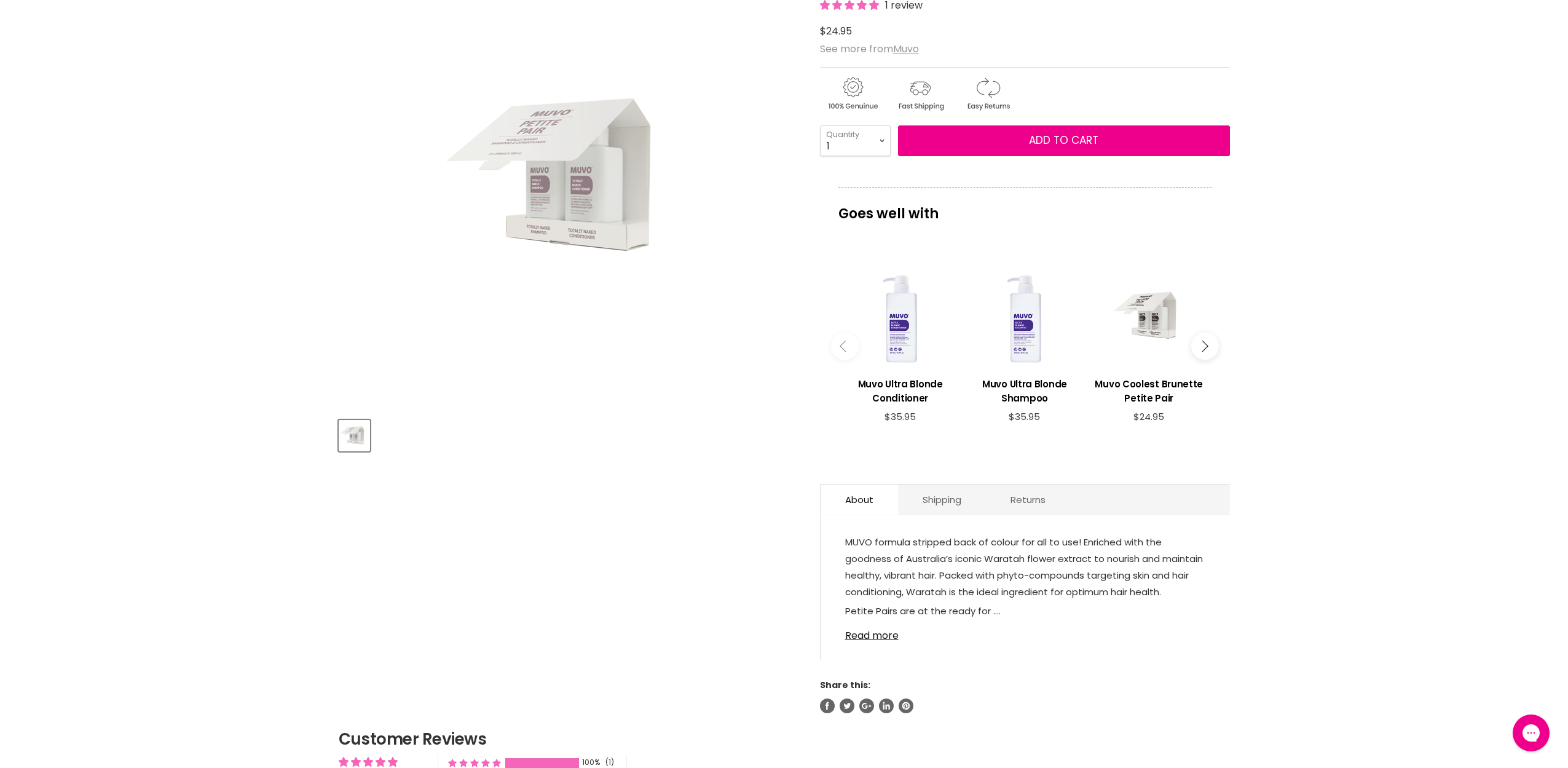
scroll to position [205, 0]
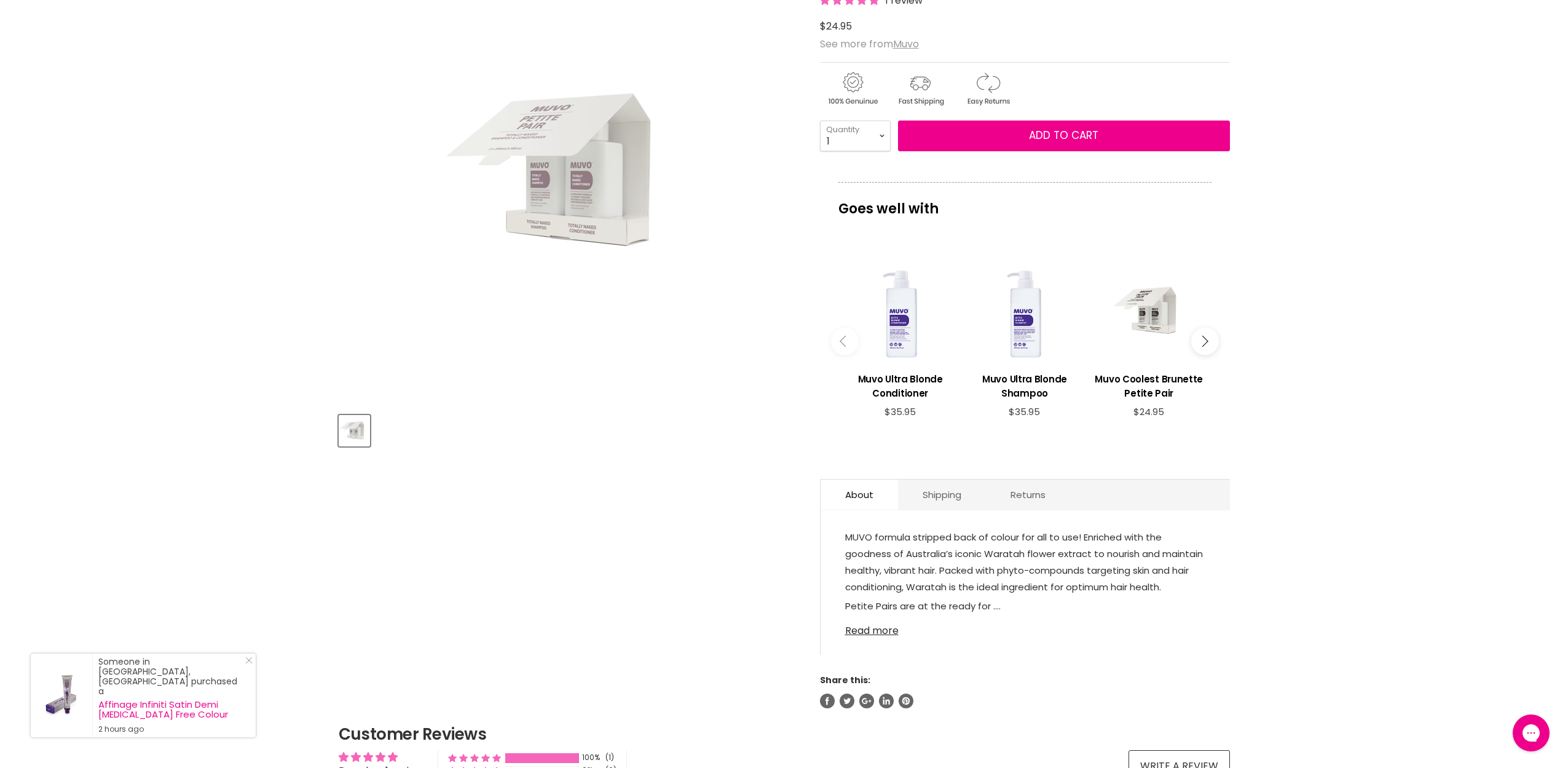
click at [892, 636] on link "Read more" at bounding box center [1025, 627] width 360 height 18
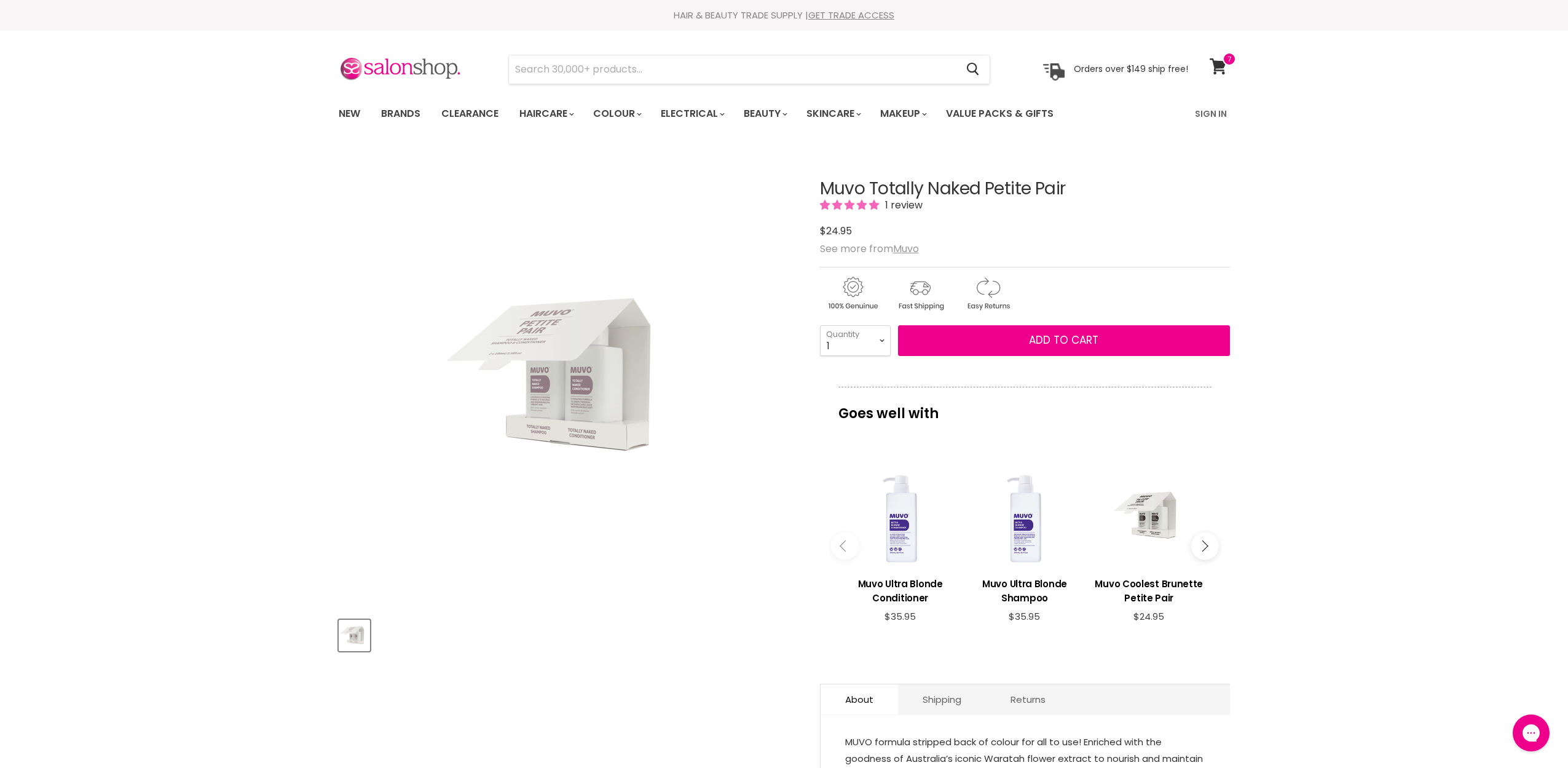
scroll to position [0, 0]
